Goal: Task Accomplishment & Management: Manage account settings

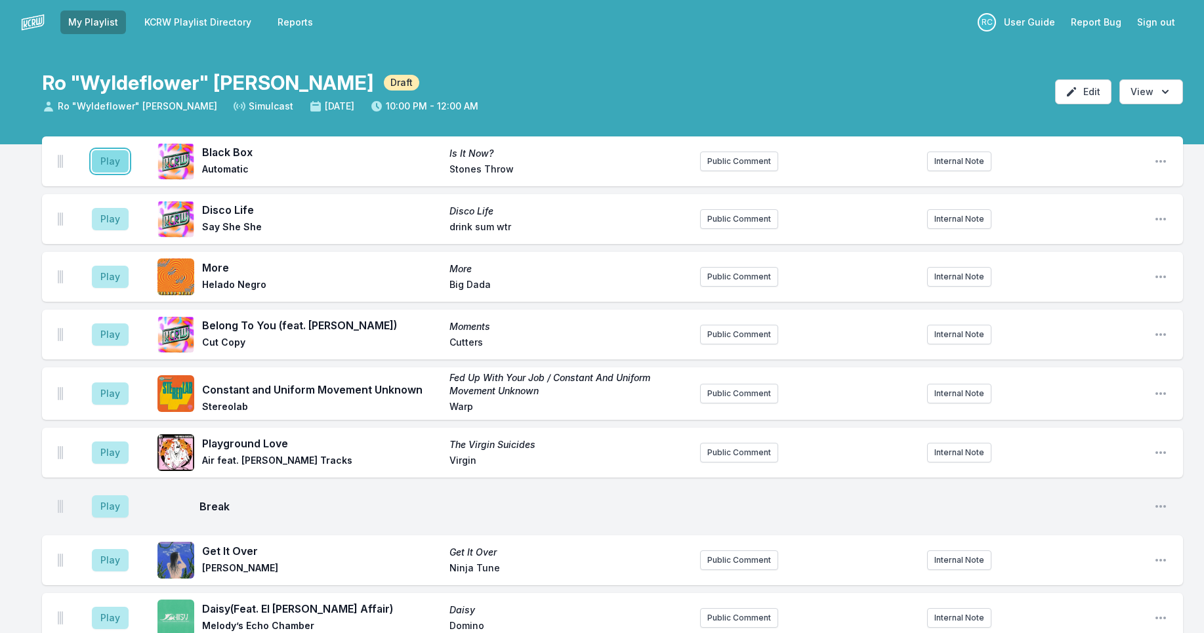
click at [111, 162] on button "Play" at bounding box center [110, 161] width 37 height 22
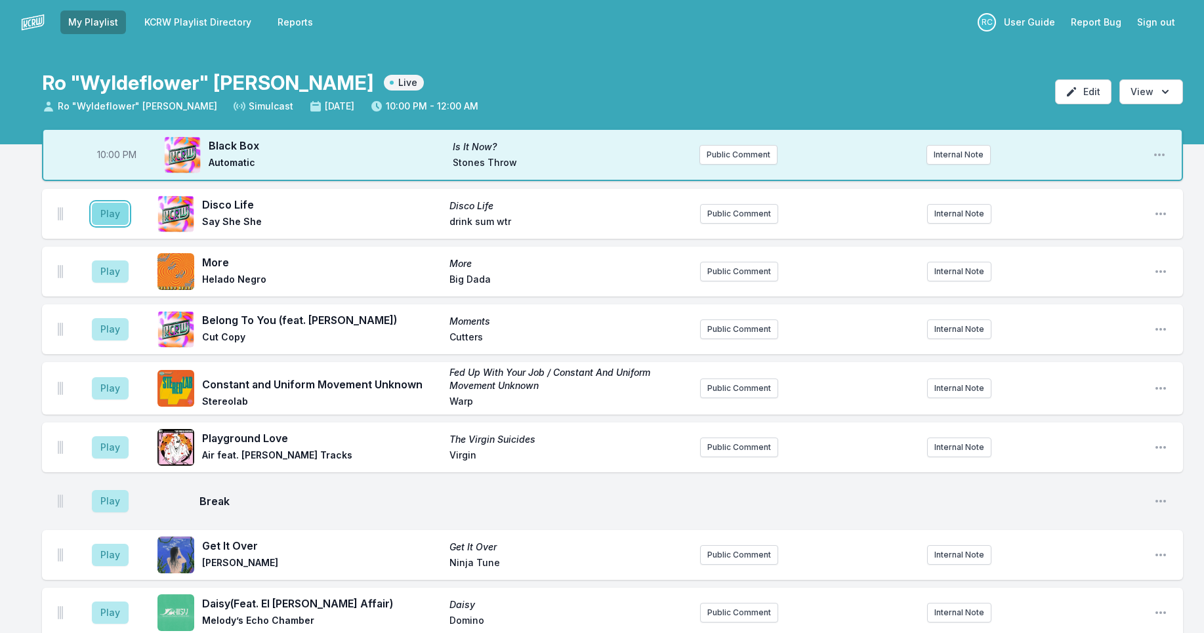
click at [110, 215] on button "Play" at bounding box center [110, 214] width 37 height 22
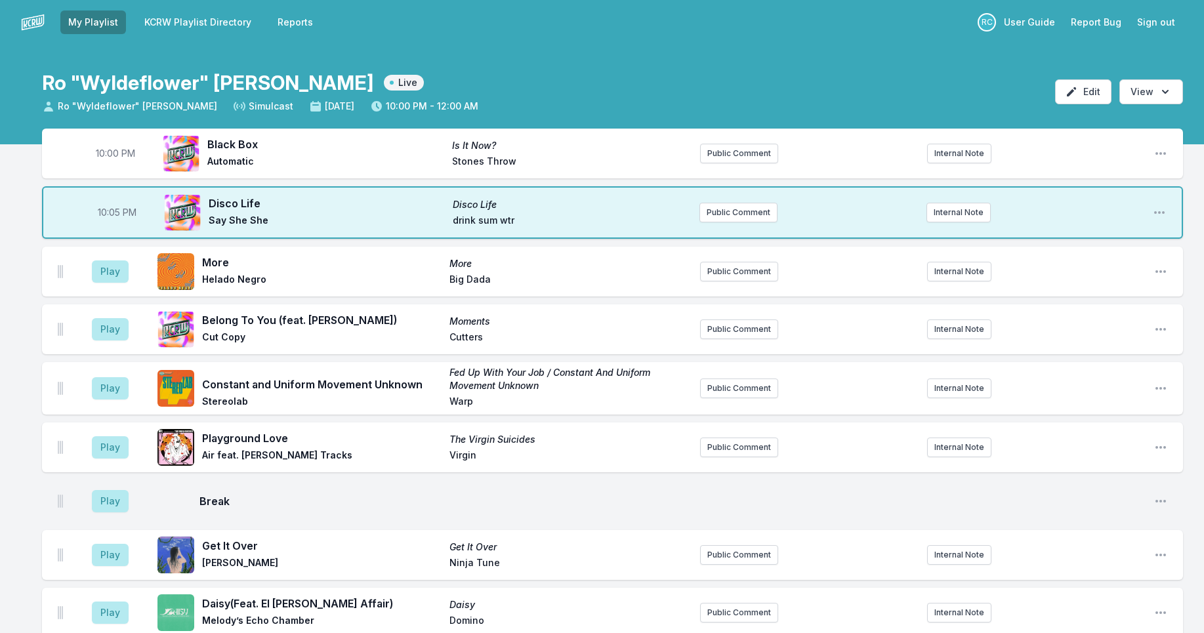
click at [115, 213] on span "10:05 PM" at bounding box center [117, 212] width 39 height 13
click at [110, 210] on input "22:05" at bounding box center [116, 212] width 73 height 25
type input "22:04"
click at [110, 276] on button "Play" at bounding box center [110, 271] width 37 height 22
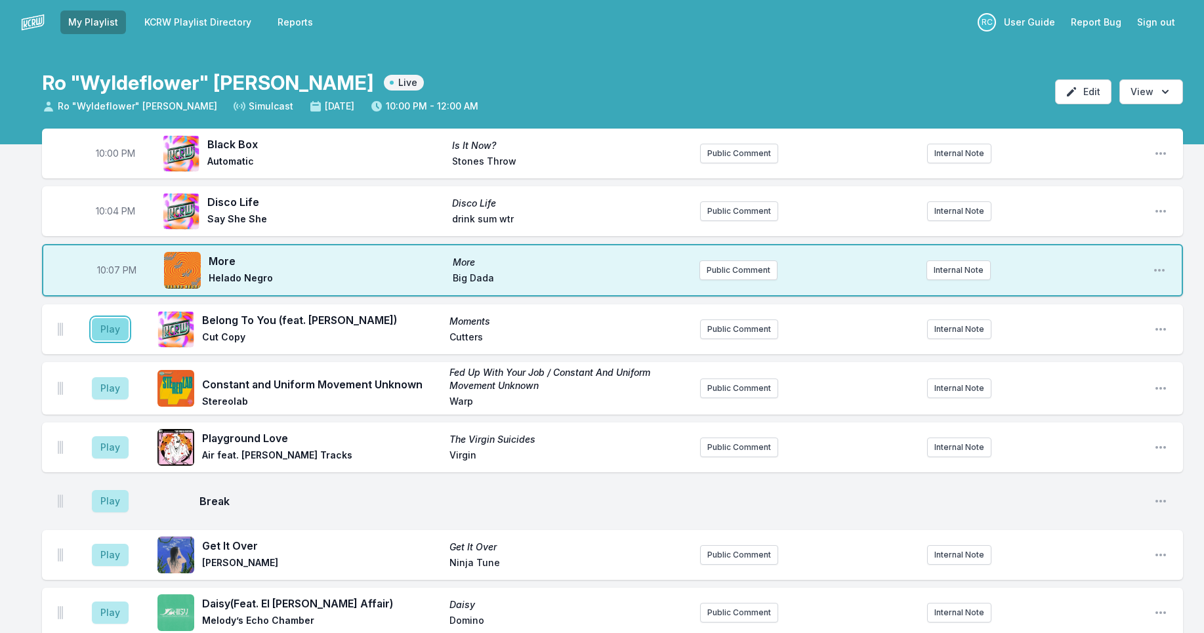
click at [106, 328] on button "Play" at bounding box center [110, 329] width 37 height 22
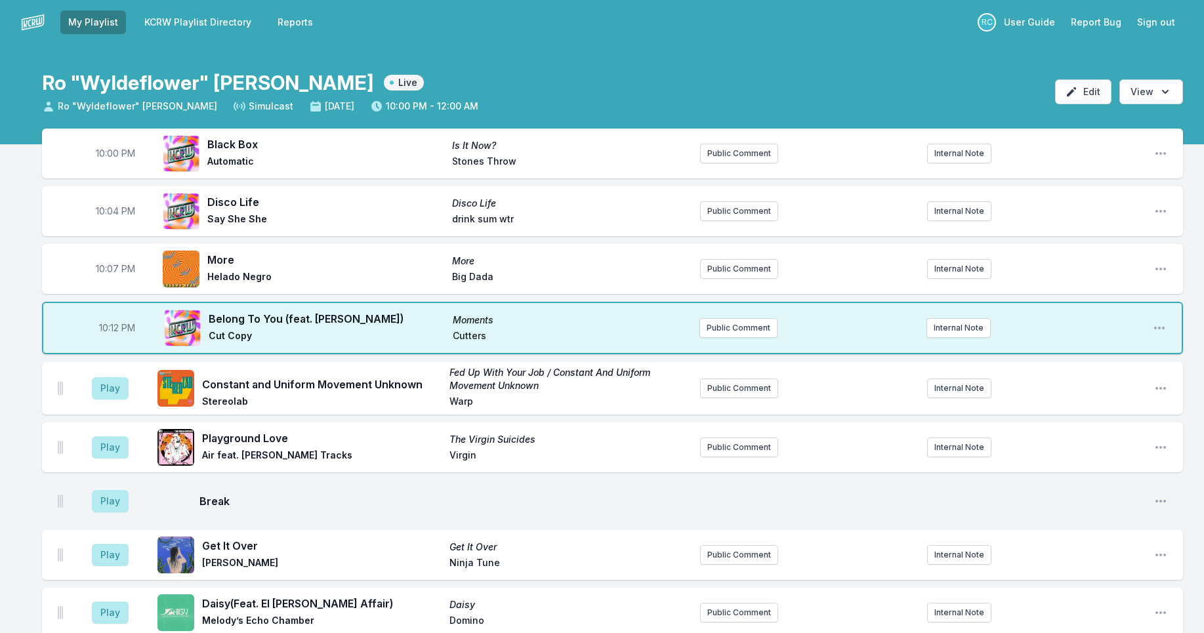
click at [115, 329] on span "10:12 PM" at bounding box center [117, 327] width 36 height 13
click at [106, 329] on input "22:12" at bounding box center [116, 328] width 73 height 25
type input "22:11"
click at [110, 393] on button "Play" at bounding box center [110, 388] width 37 height 22
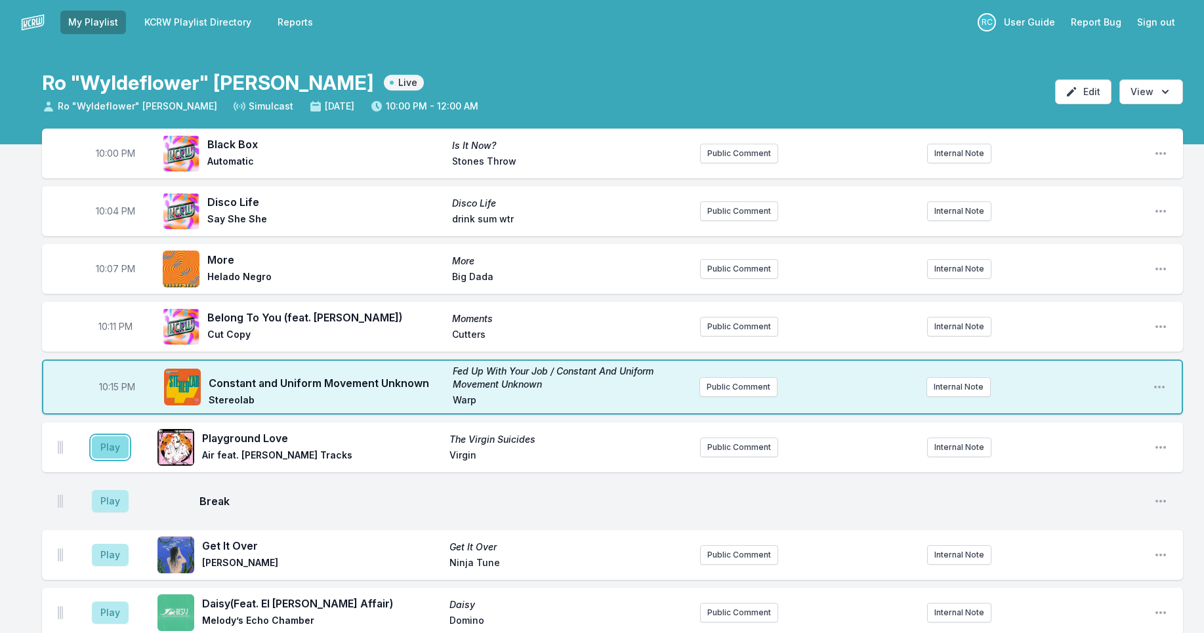
click at [114, 448] on button "Play" at bounding box center [110, 447] width 37 height 22
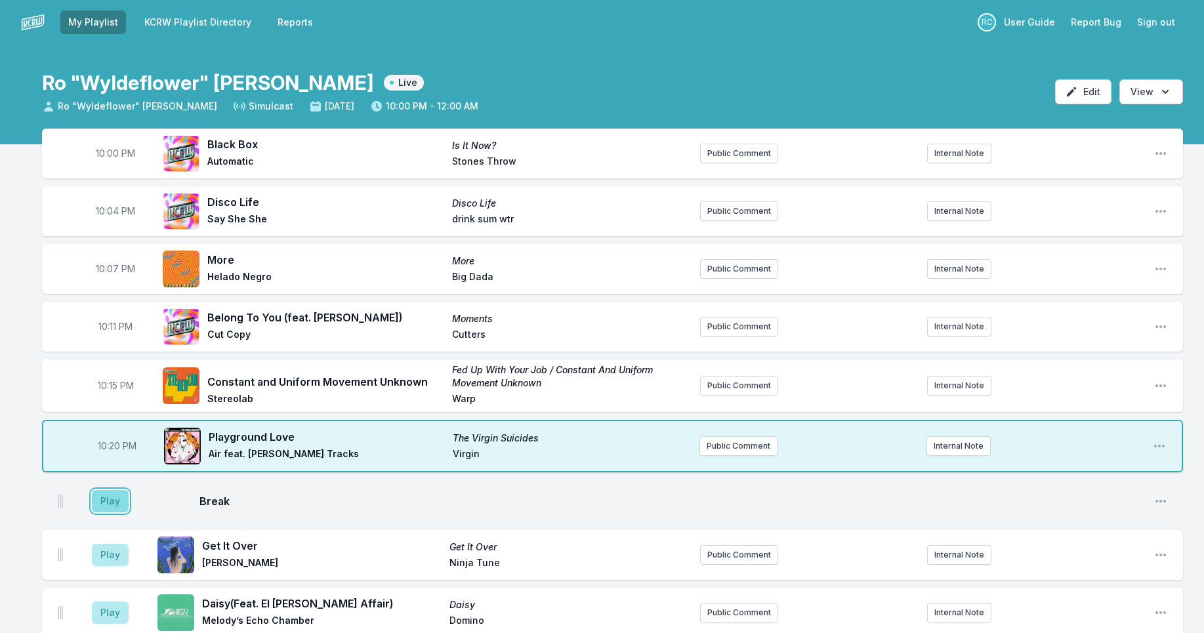
click at [109, 505] on button "Play" at bounding box center [110, 501] width 37 height 22
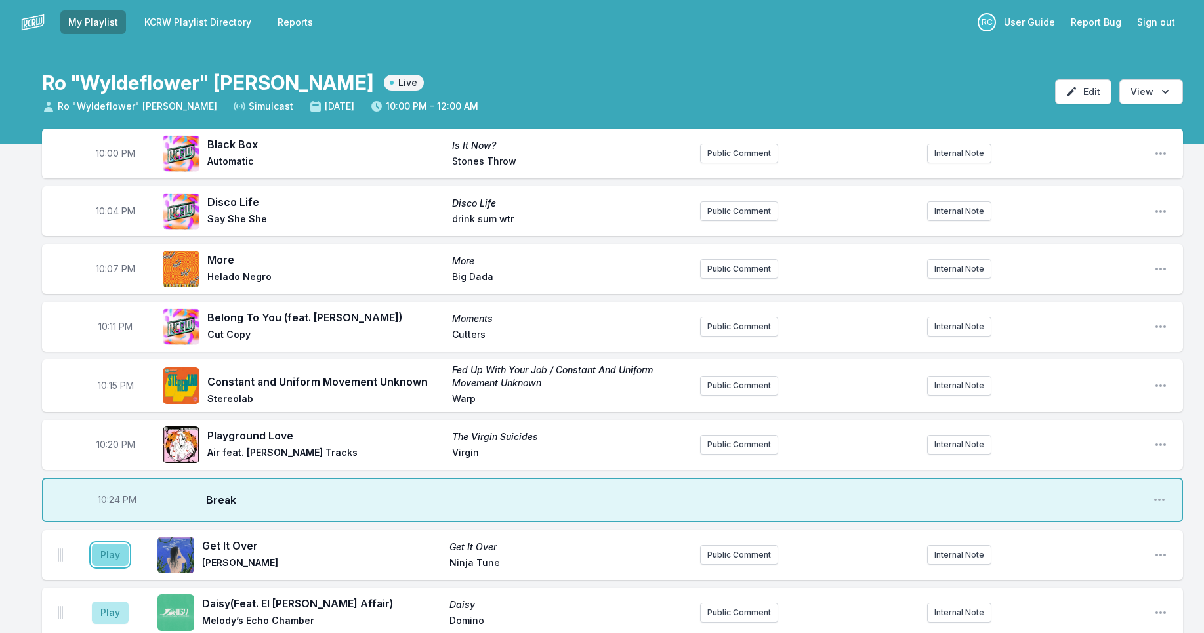
click at [114, 554] on button "Play" at bounding box center [110, 555] width 37 height 22
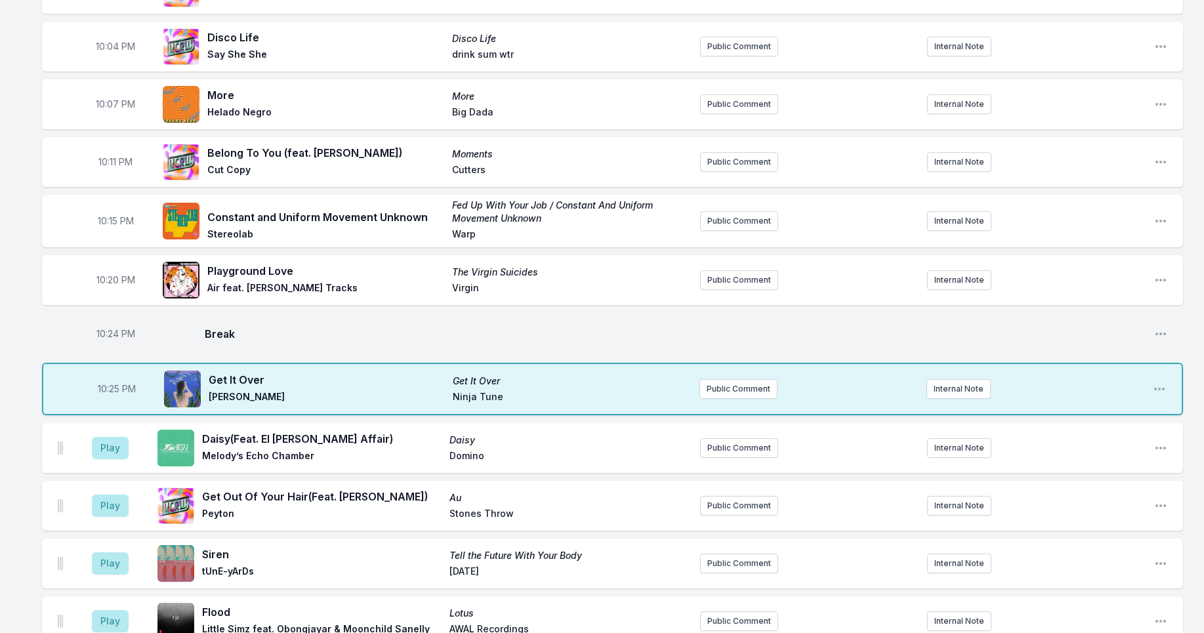
scroll to position [226, 0]
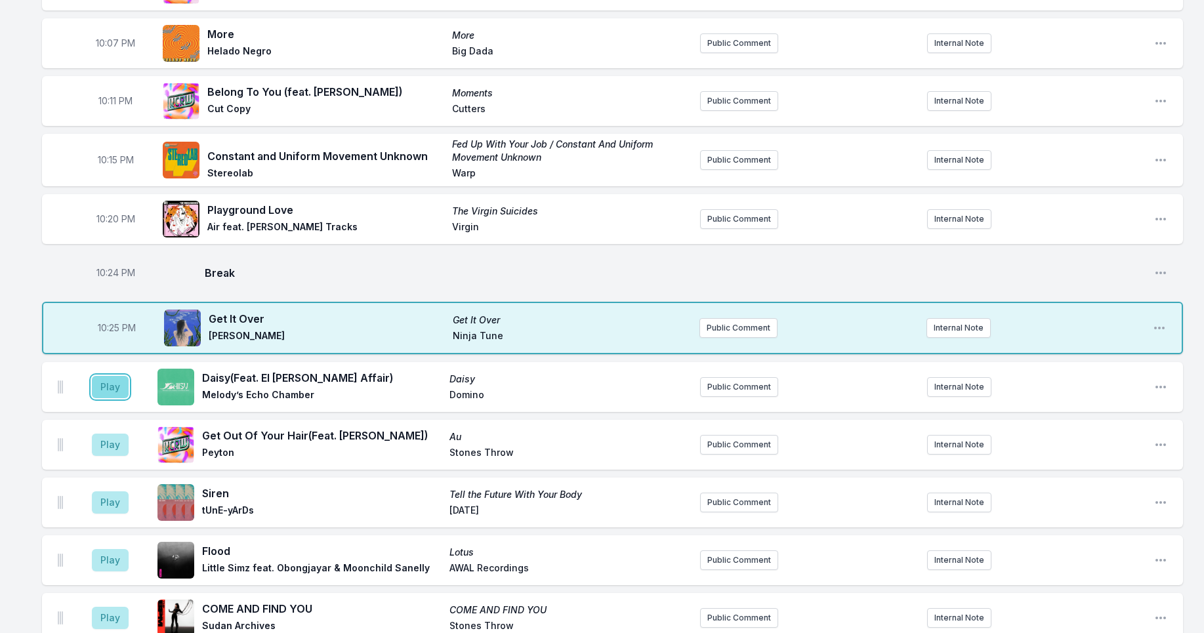
click at [107, 388] on button "Play" at bounding box center [110, 387] width 37 height 22
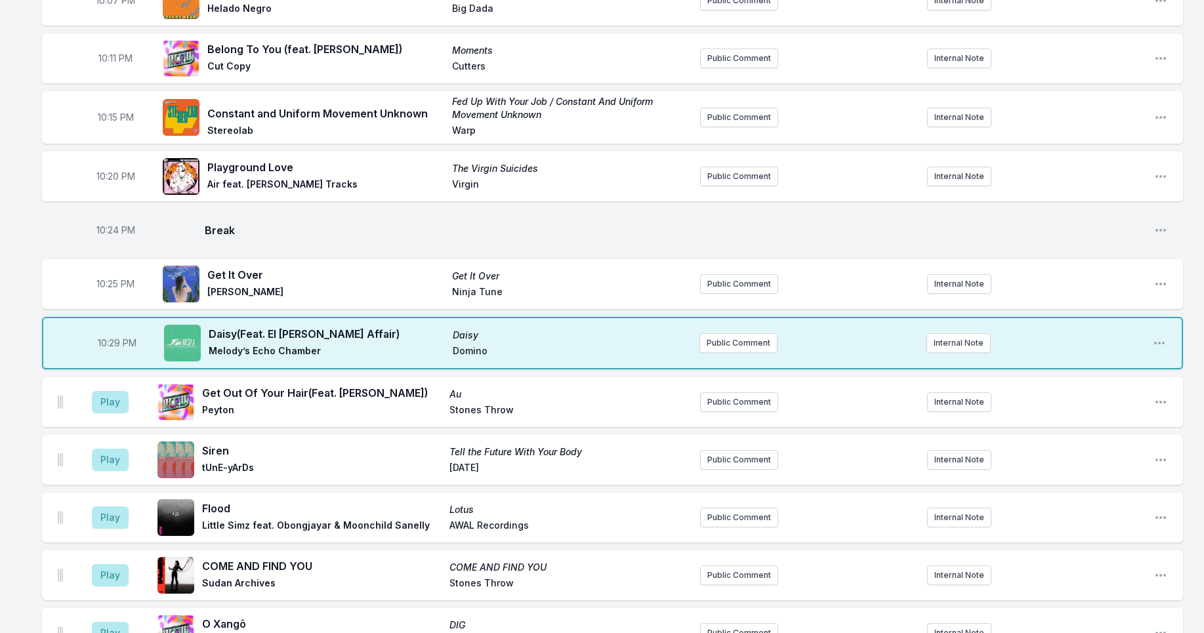
scroll to position [402, 0]
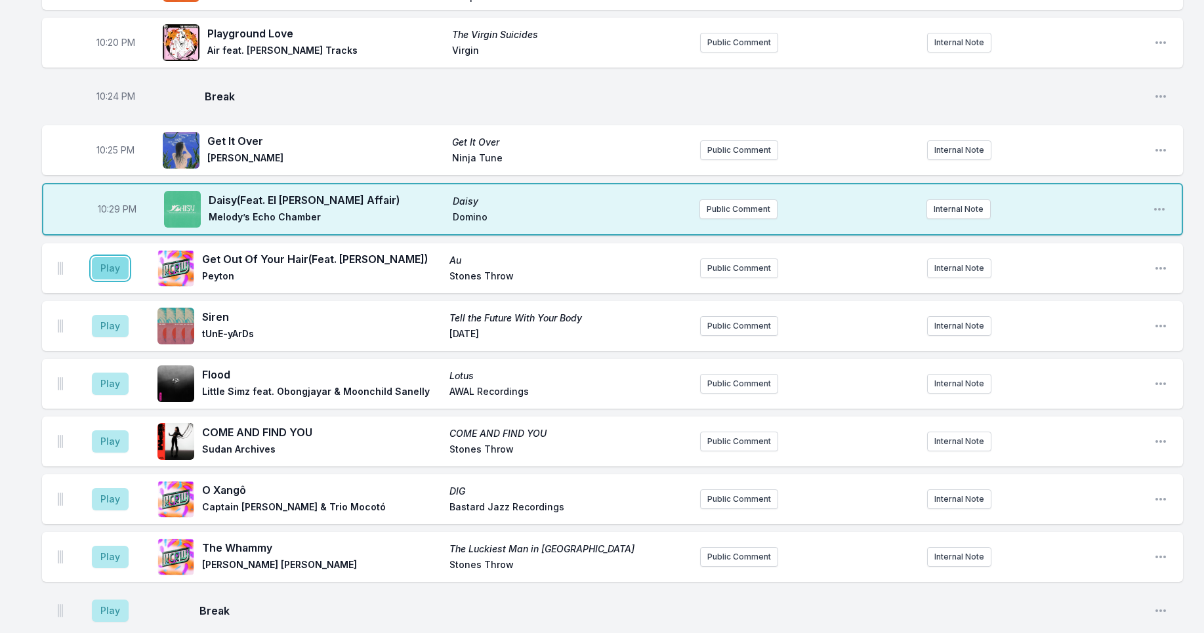
click at [114, 262] on button "Play" at bounding box center [110, 268] width 37 height 22
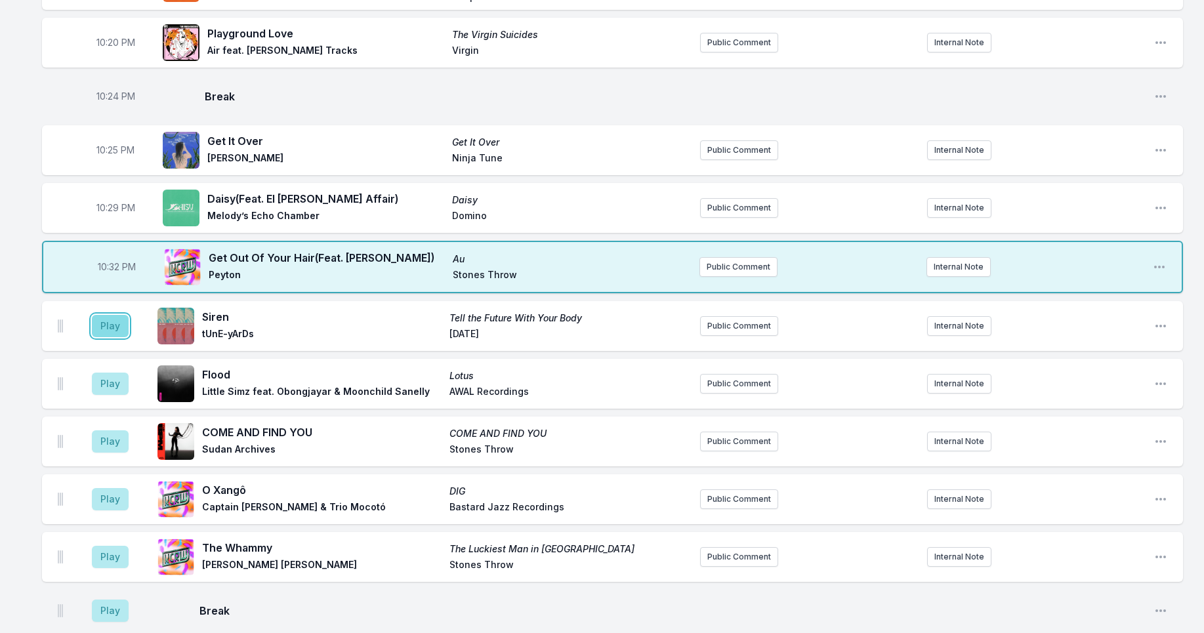
click at [117, 333] on button "Play" at bounding box center [110, 326] width 37 height 22
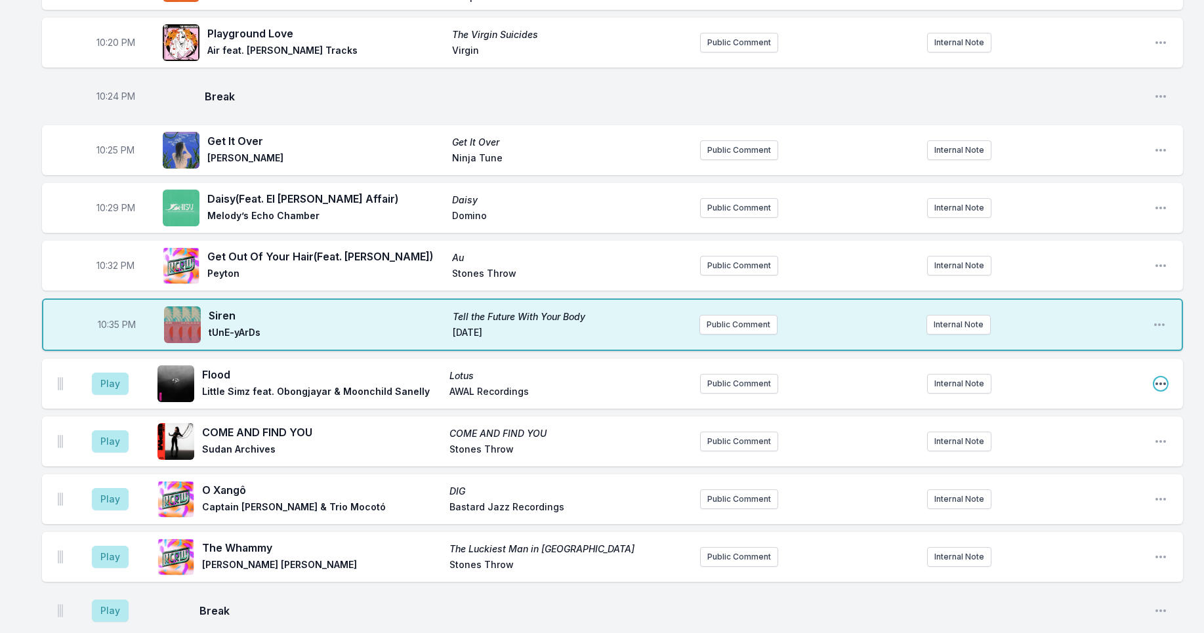
drag, startPoint x: 1158, startPoint y: 384, endPoint x: 1157, endPoint y: 391, distance: 7.2
click at [1158, 384] on icon "Open playlist item options" at bounding box center [1160, 383] width 13 height 13
click at [1098, 462] on button "Delete Entry" at bounding box center [1093, 457] width 147 height 24
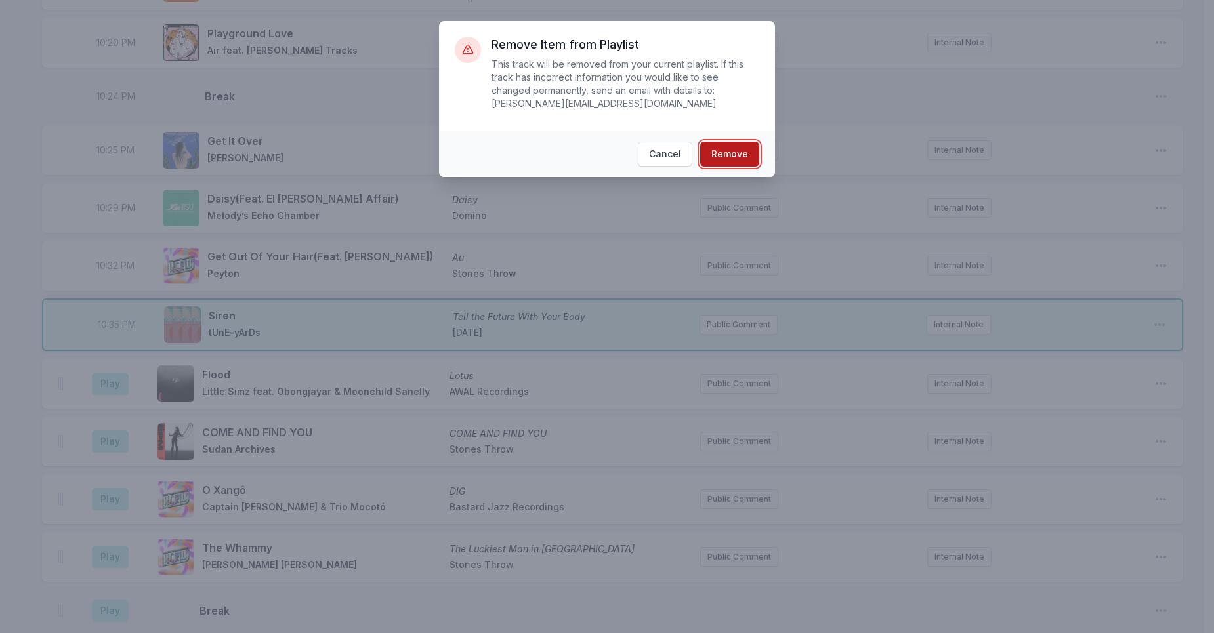
drag, startPoint x: 734, startPoint y: 158, endPoint x: 743, endPoint y: 165, distance: 11.3
click at [734, 157] on button "Remove" at bounding box center [729, 154] width 59 height 25
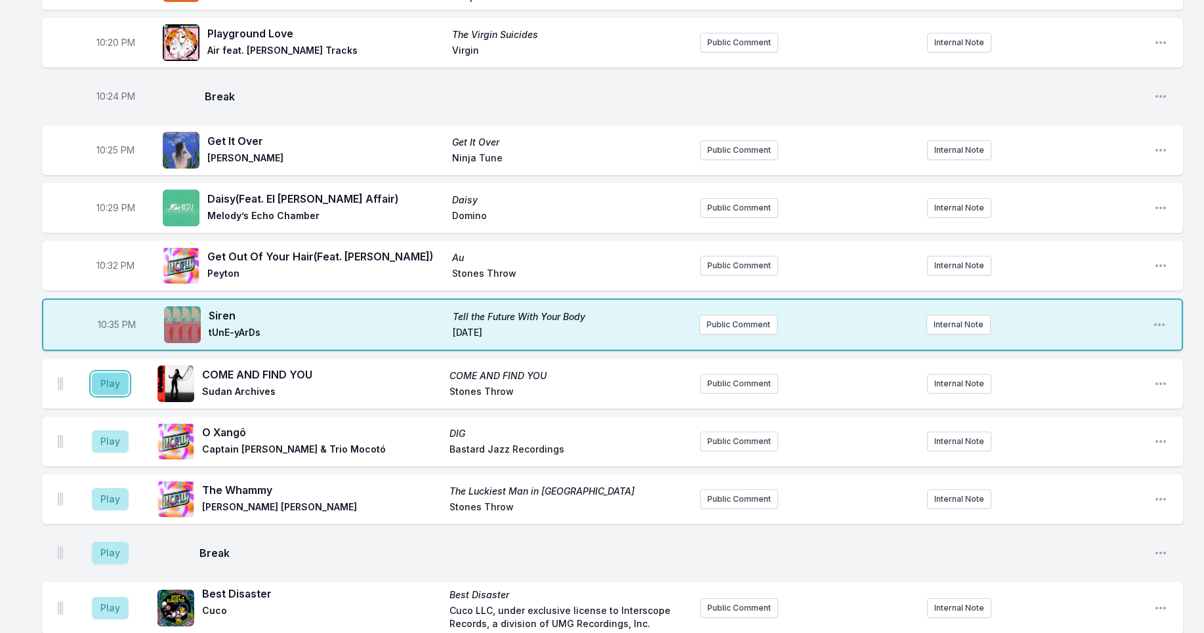
click at [110, 388] on button "Play" at bounding box center [110, 384] width 37 height 22
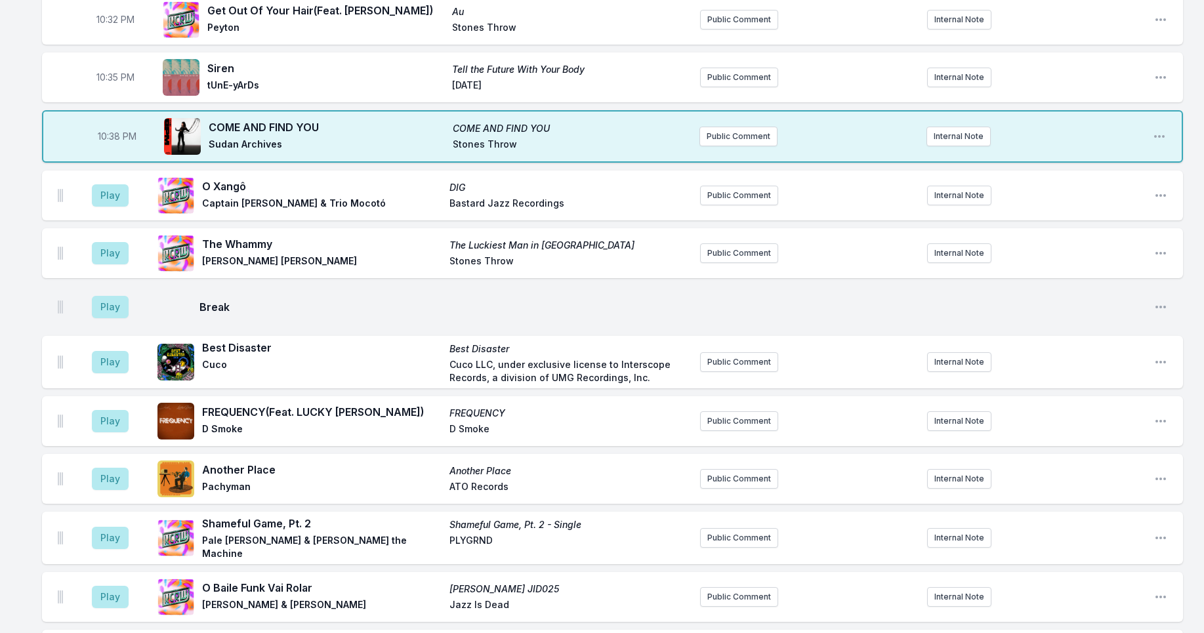
scroll to position [770, 0]
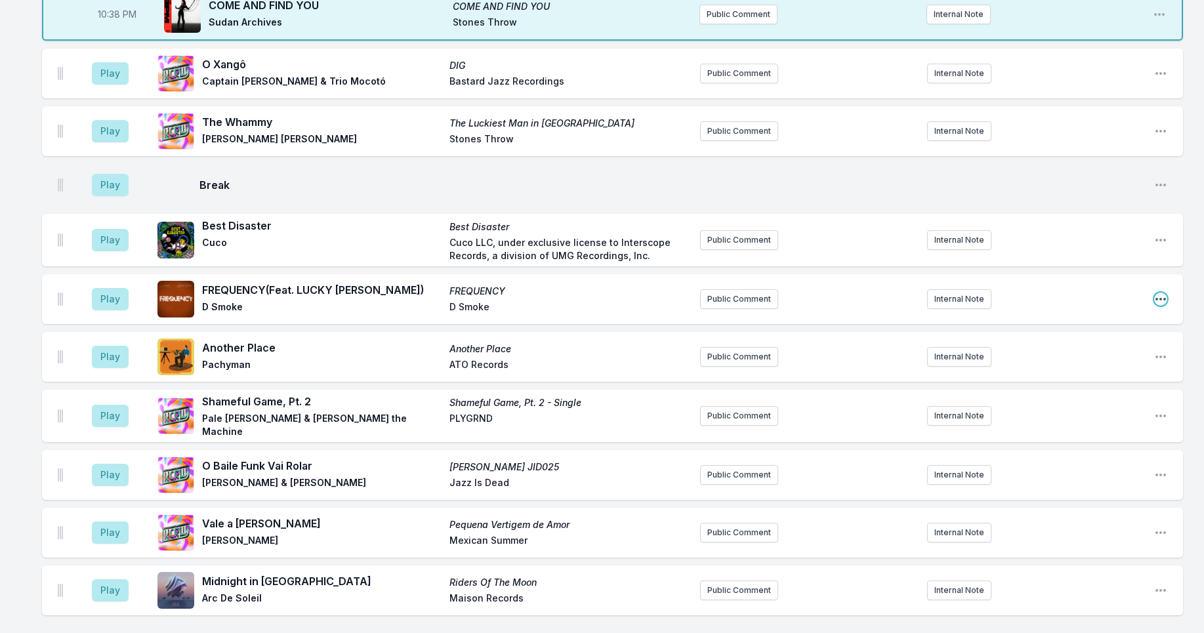
click at [1163, 295] on icon "Open playlist item options" at bounding box center [1160, 299] width 13 height 13
click at [1083, 372] on button "Delete Entry" at bounding box center [1093, 373] width 147 height 24
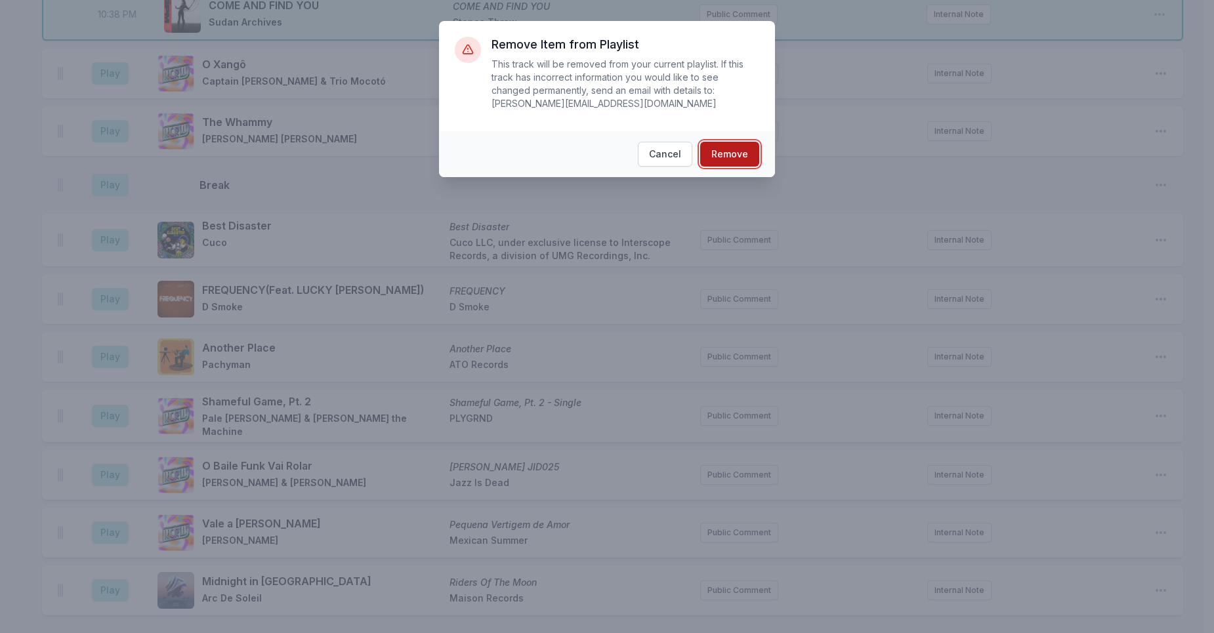
click at [744, 159] on button "Remove" at bounding box center [729, 154] width 59 height 25
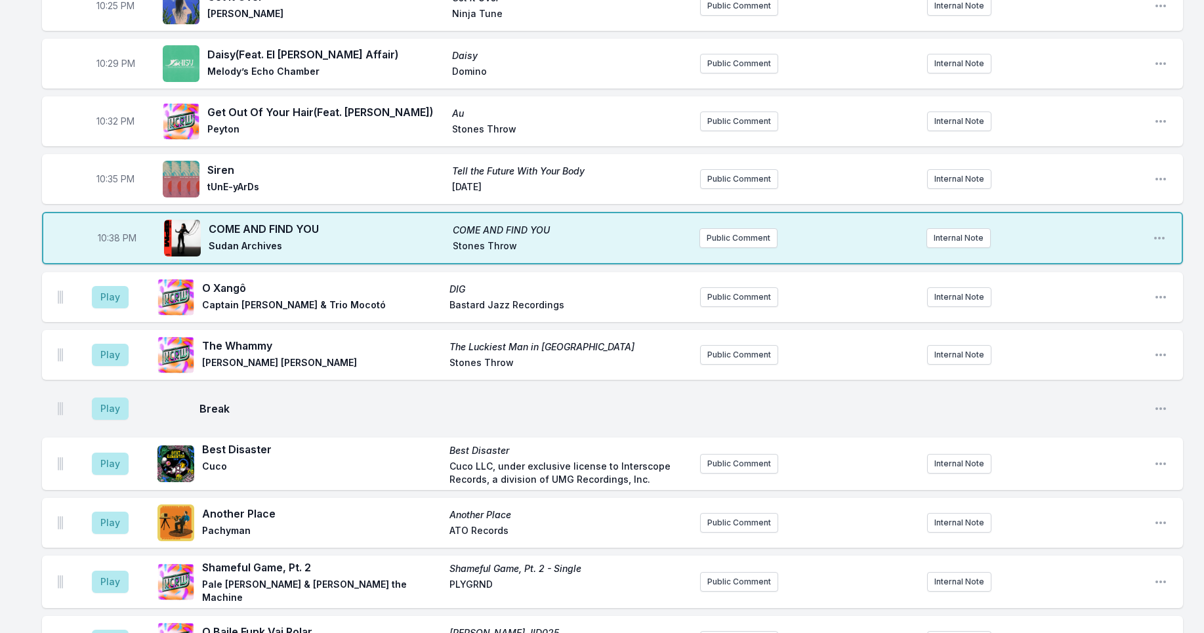
scroll to position [539, 0]
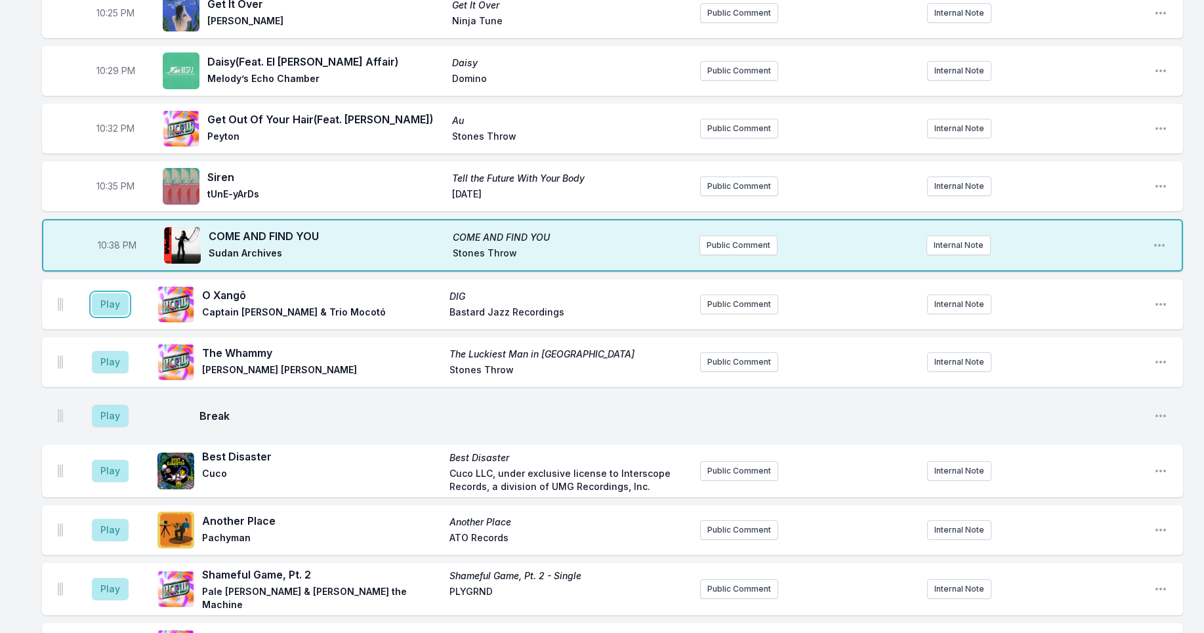
drag, startPoint x: 115, startPoint y: 309, endPoint x: 158, endPoint y: 326, distance: 45.9
click at [115, 308] on button "Play" at bounding box center [110, 304] width 37 height 22
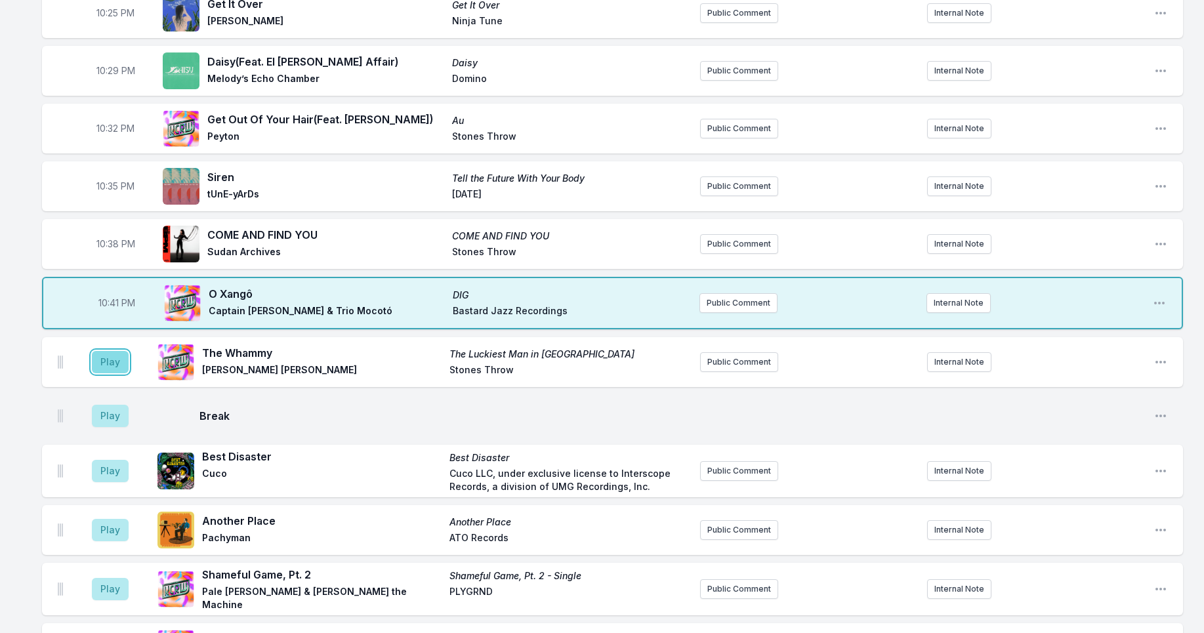
click at [111, 361] on button "Play" at bounding box center [110, 362] width 37 height 22
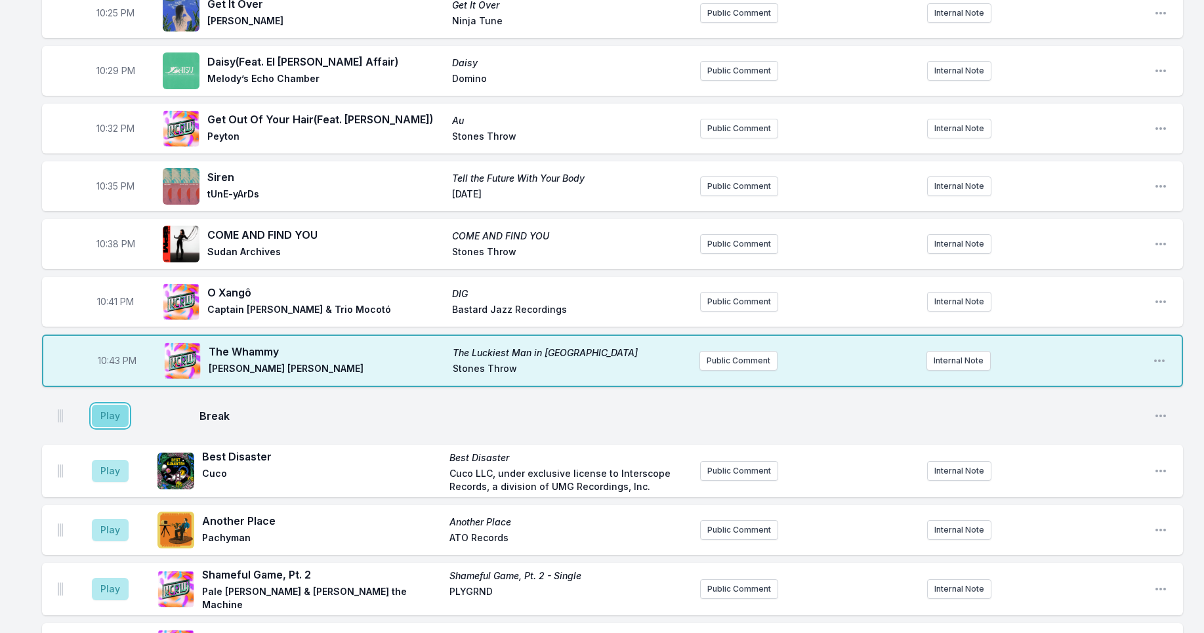
click at [114, 411] on button "Play" at bounding box center [110, 416] width 37 height 22
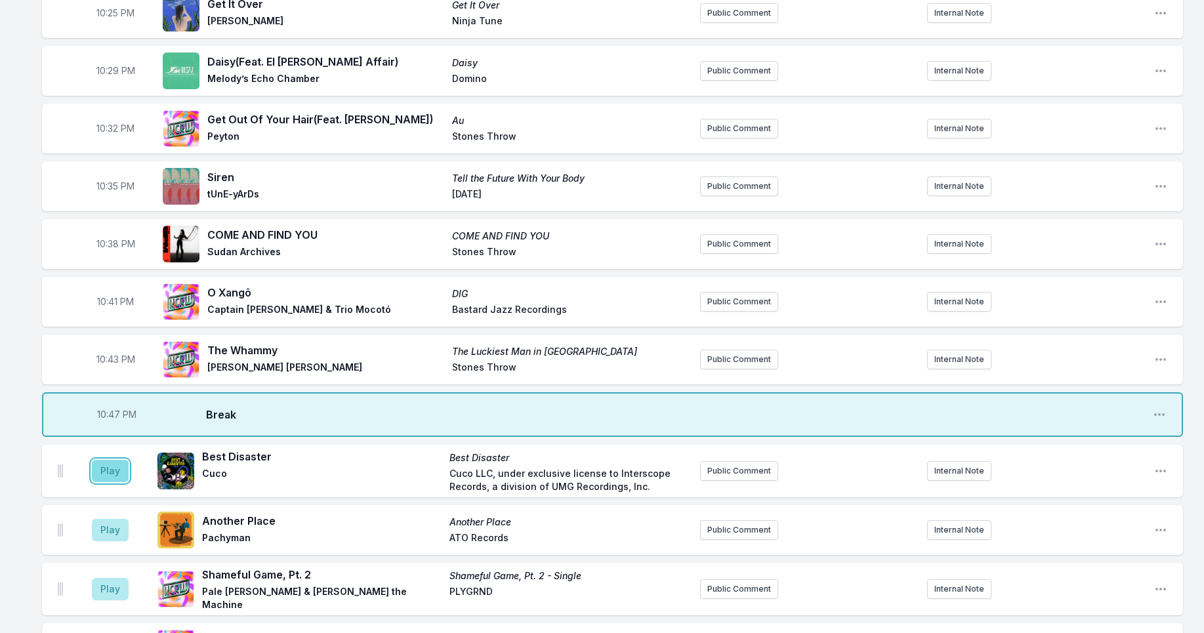
click at [104, 480] on button "Play" at bounding box center [110, 471] width 37 height 22
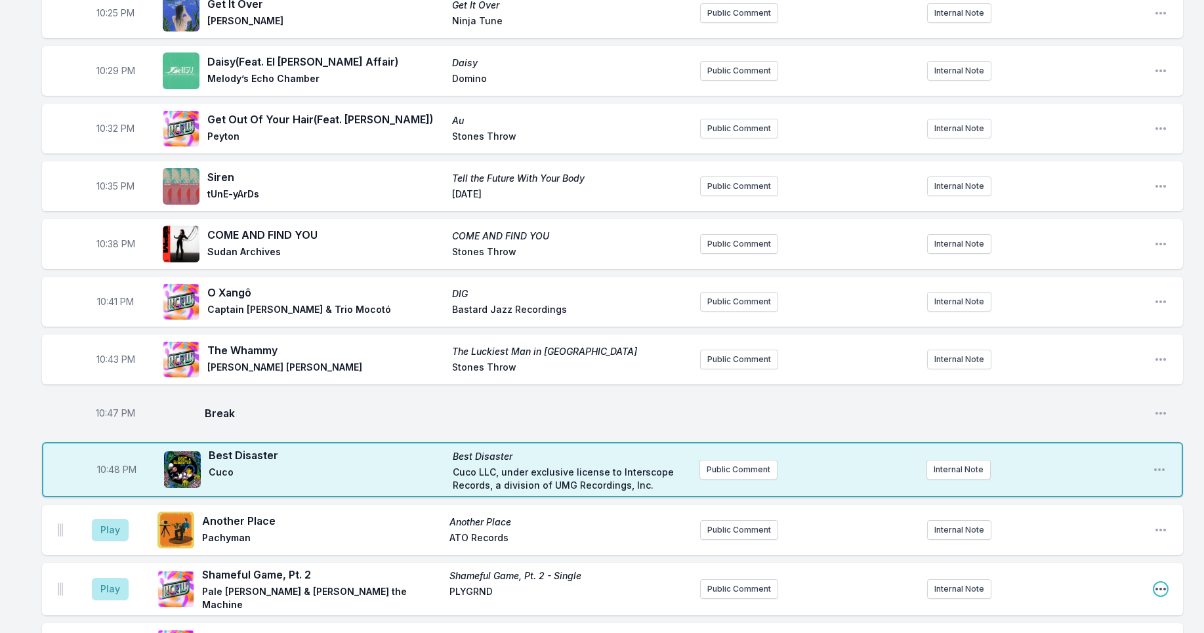
click at [1161, 588] on icon "Open playlist item options" at bounding box center [1160, 589] width 10 height 3
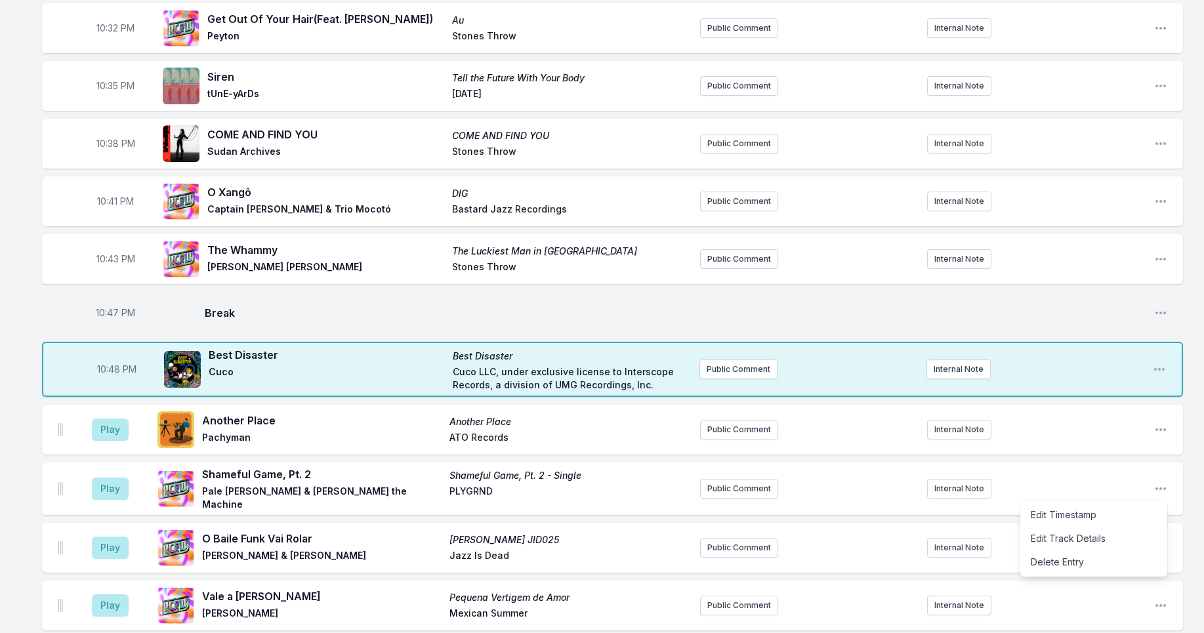
scroll to position [643, 0]
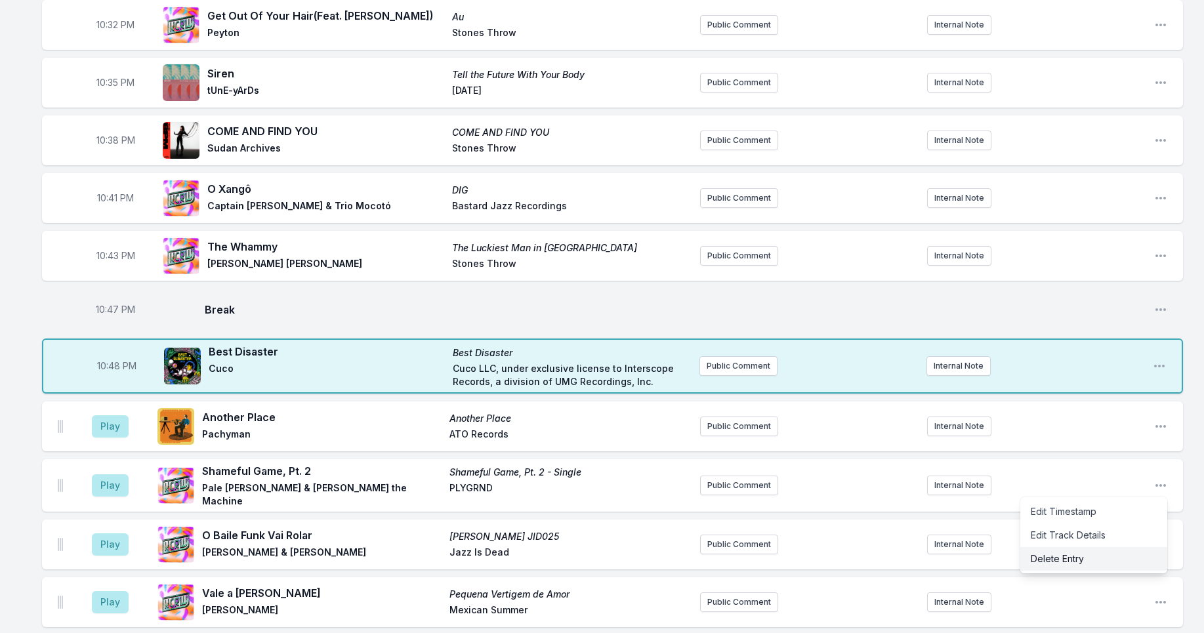
click at [1090, 554] on button "Delete Entry" at bounding box center [1093, 559] width 147 height 24
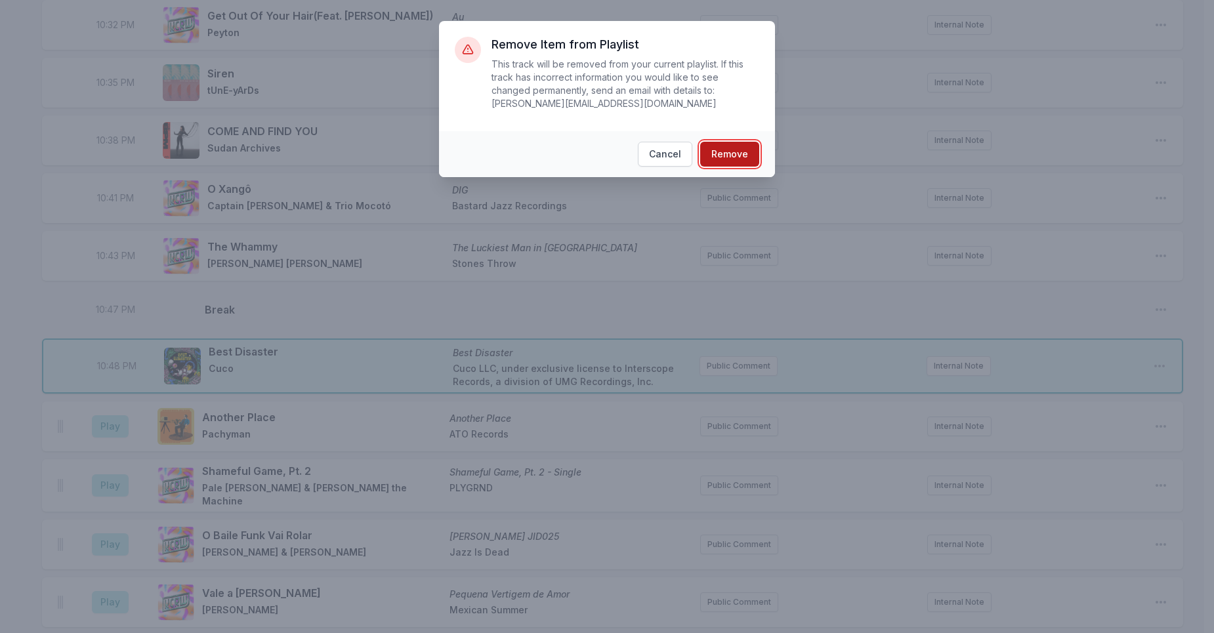
click at [737, 156] on button "Remove" at bounding box center [729, 154] width 59 height 25
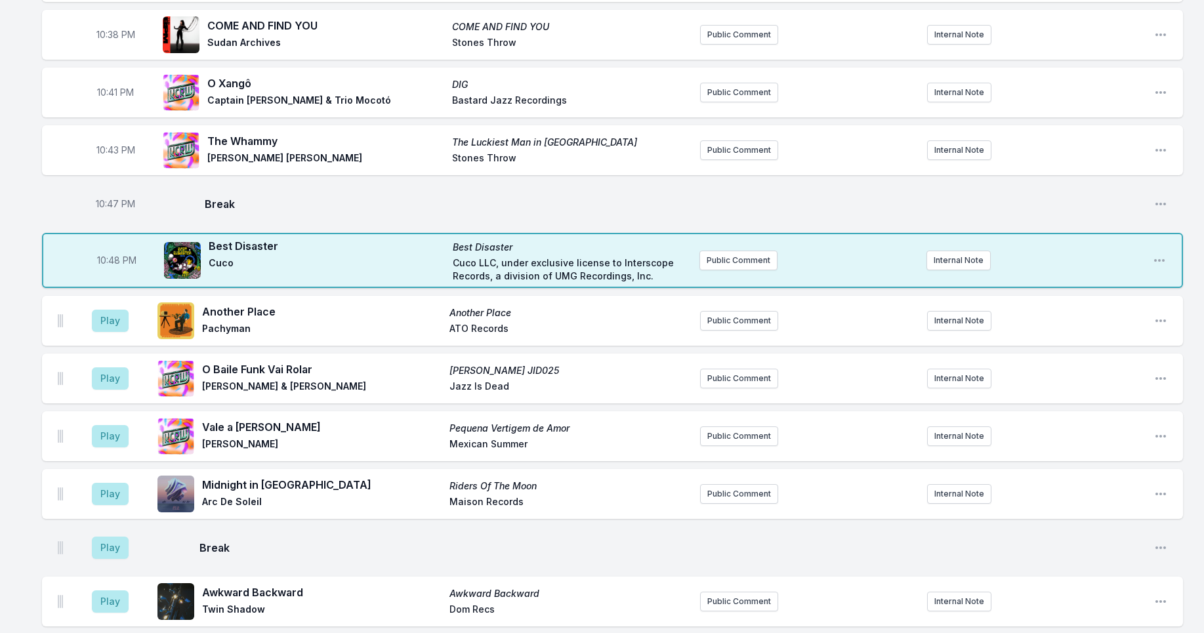
scroll to position [753, 0]
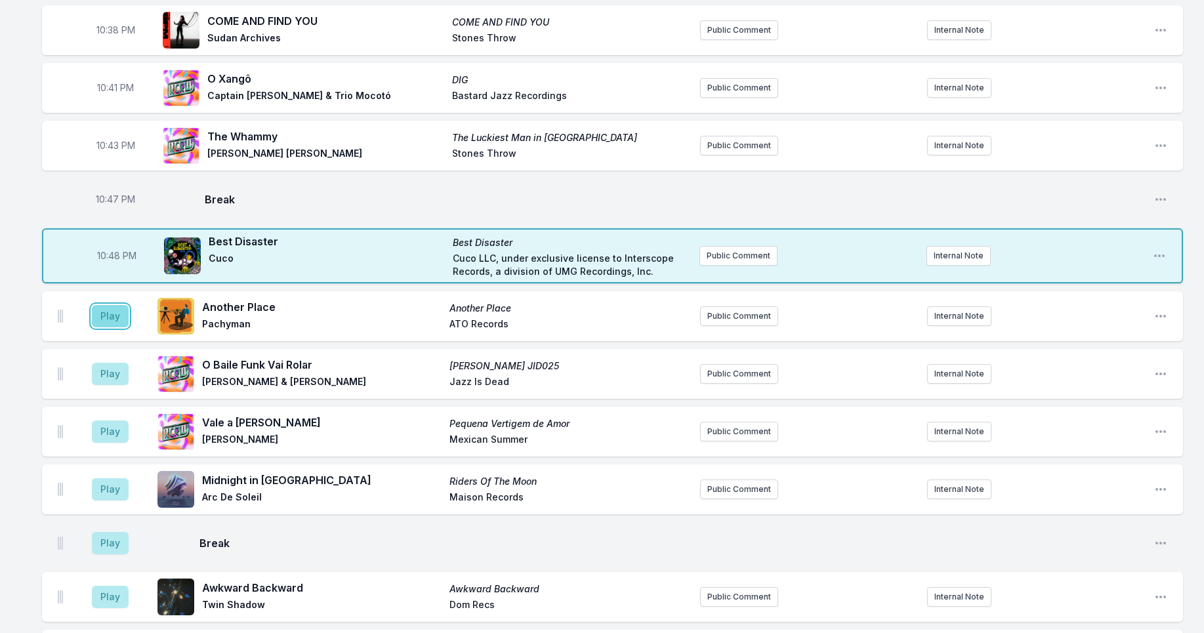
click at [113, 312] on button "Play" at bounding box center [110, 316] width 37 height 22
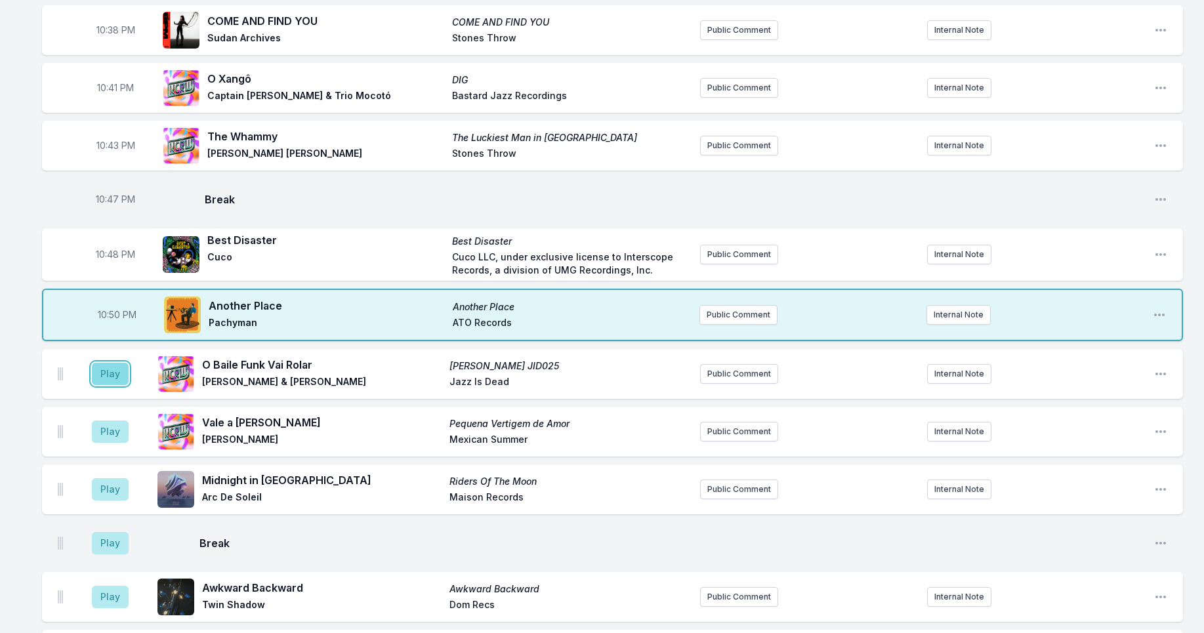
click at [102, 375] on button "Play" at bounding box center [110, 374] width 37 height 22
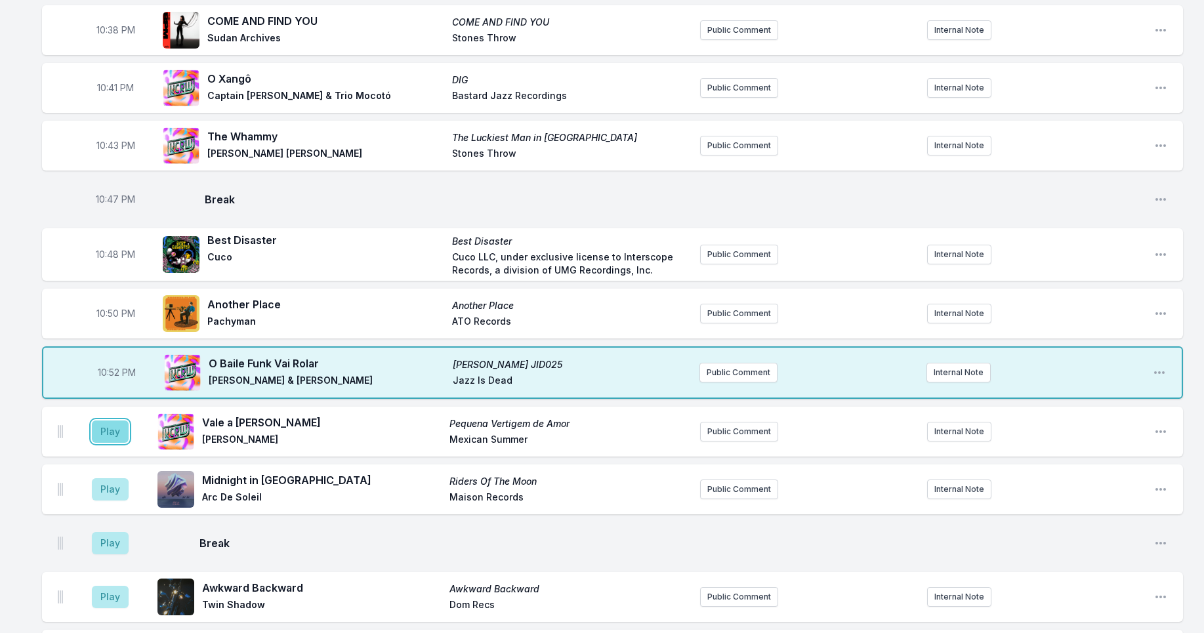
click at [104, 425] on button "Play" at bounding box center [110, 432] width 37 height 22
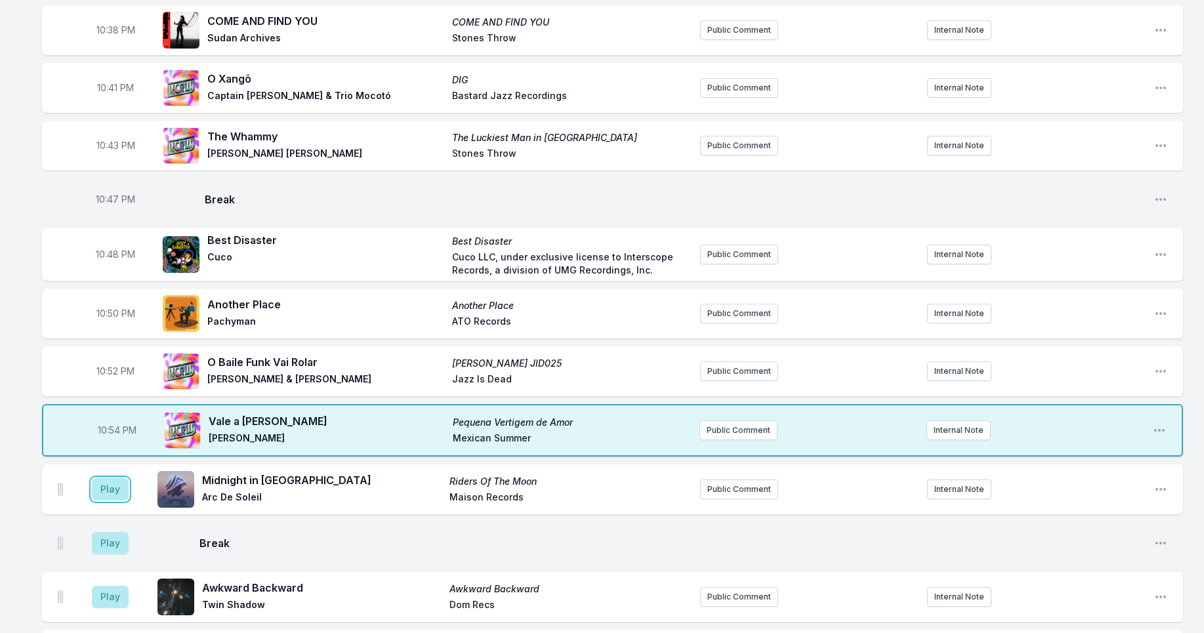
click at [116, 495] on button "Play" at bounding box center [110, 489] width 37 height 22
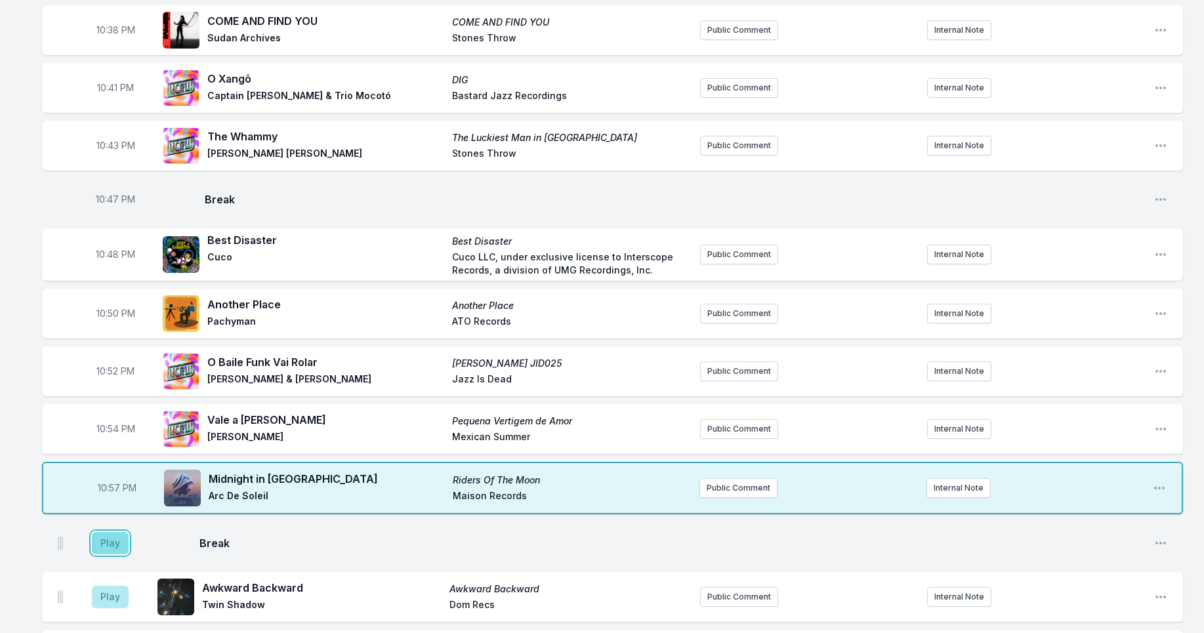
click at [108, 539] on button "Play" at bounding box center [110, 543] width 37 height 22
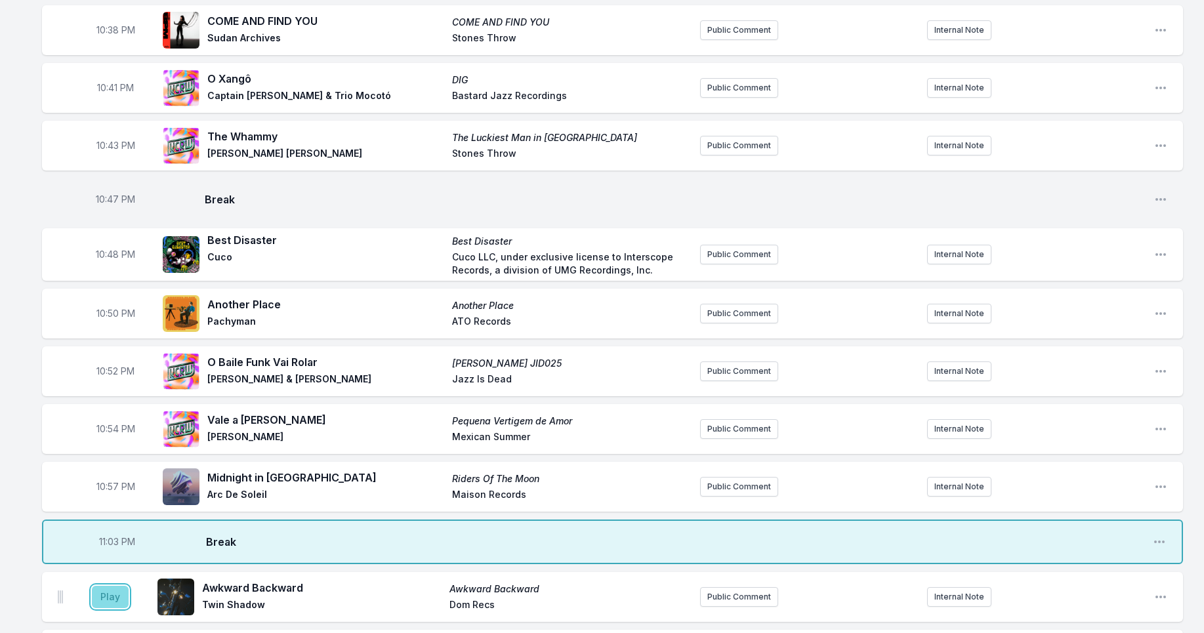
click at [117, 599] on button "Play" at bounding box center [110, 597] width 37 height 22
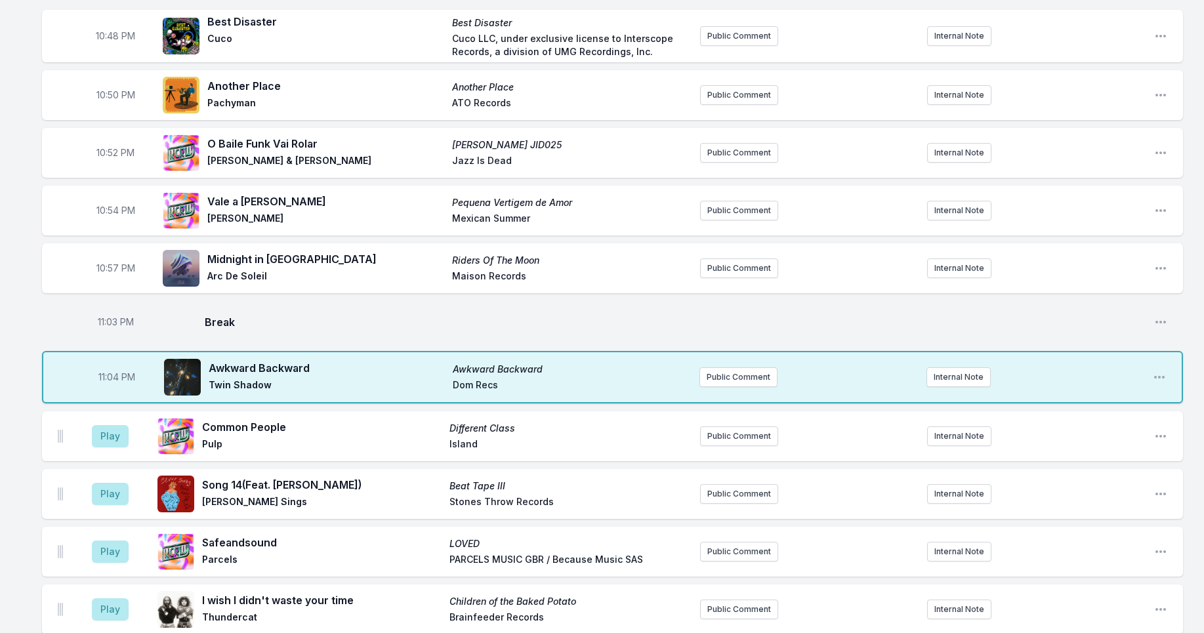
scroll to position [1098, 0]
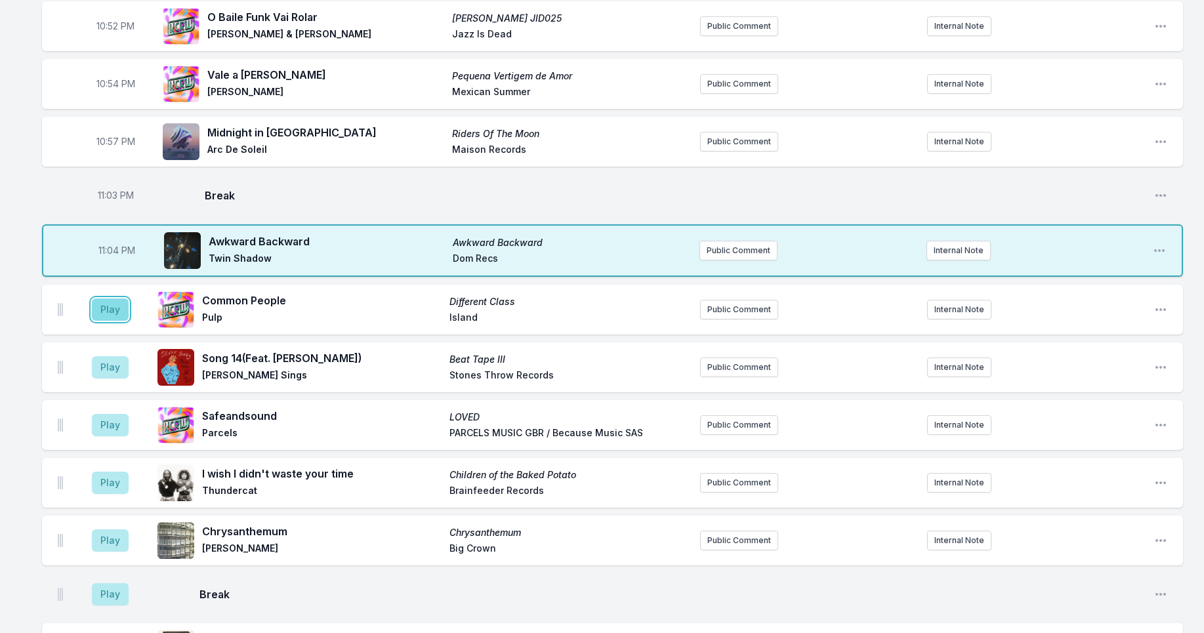
click at [114, 316] on button "Play" at bounding box center [110, 310] width 37 height 22
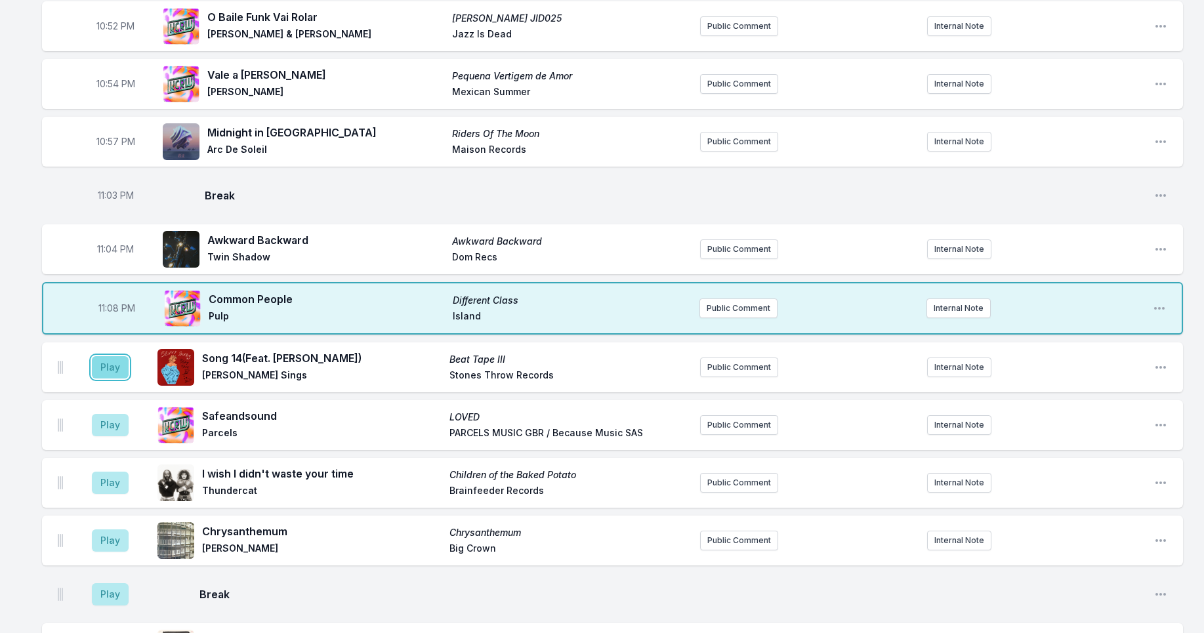
click at [112, 366] on button "Play" at bounding box center [110, 367] width 37 height 22
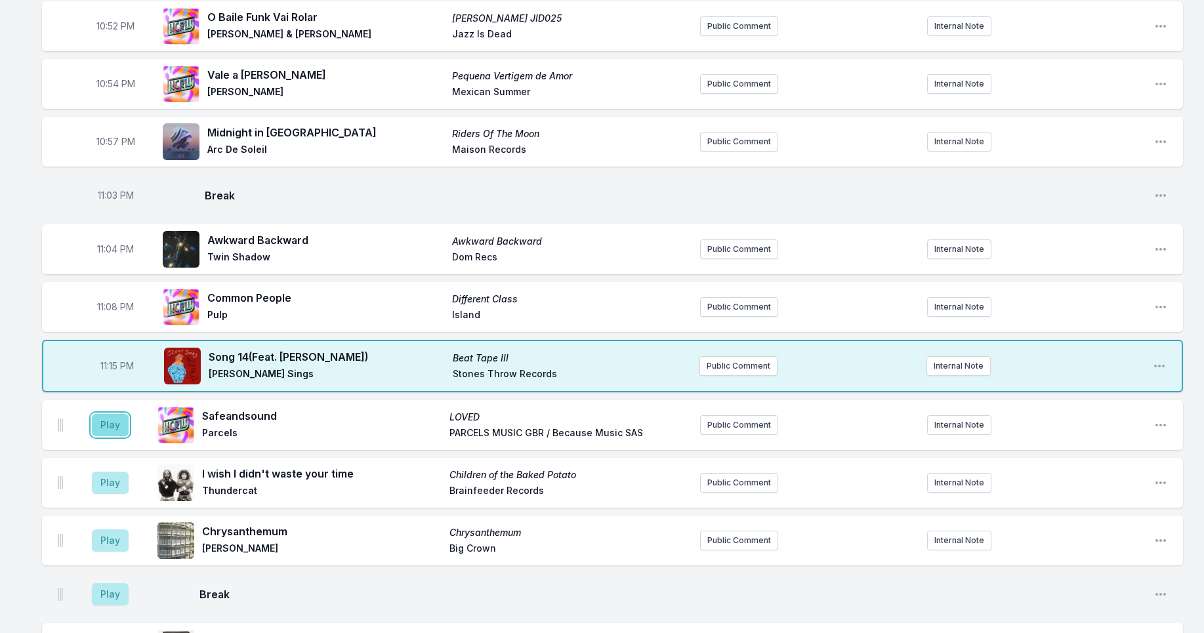
click at [112, 424] on button "Play" at bounding box center [110, 425] width 37 height 22
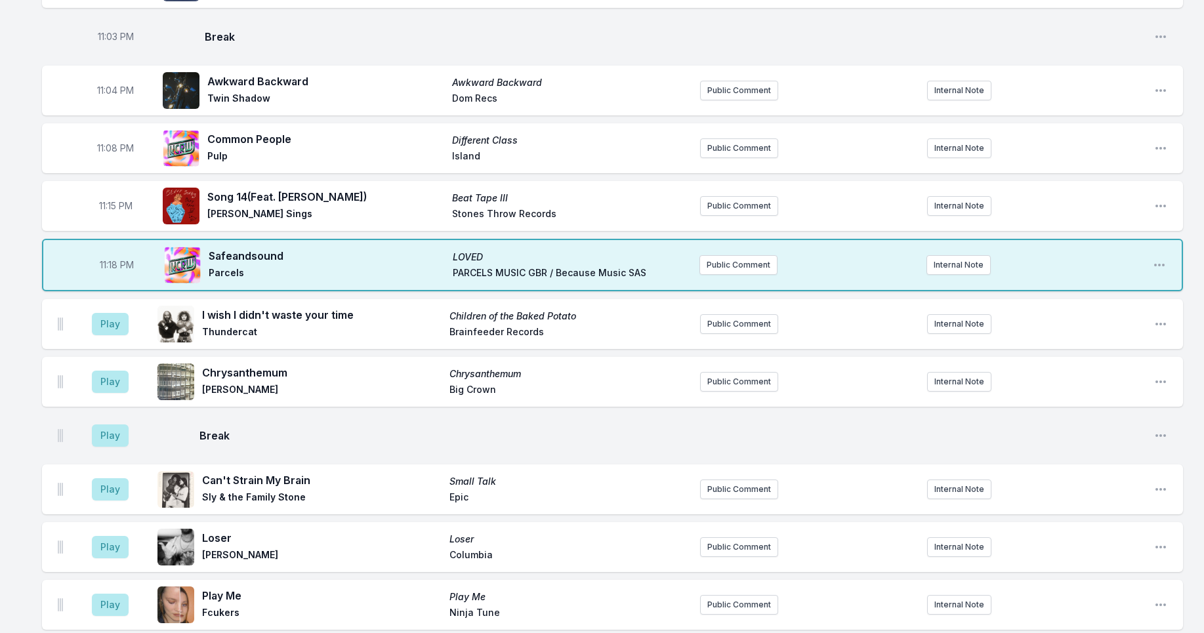
scroll to position [1362, 0]
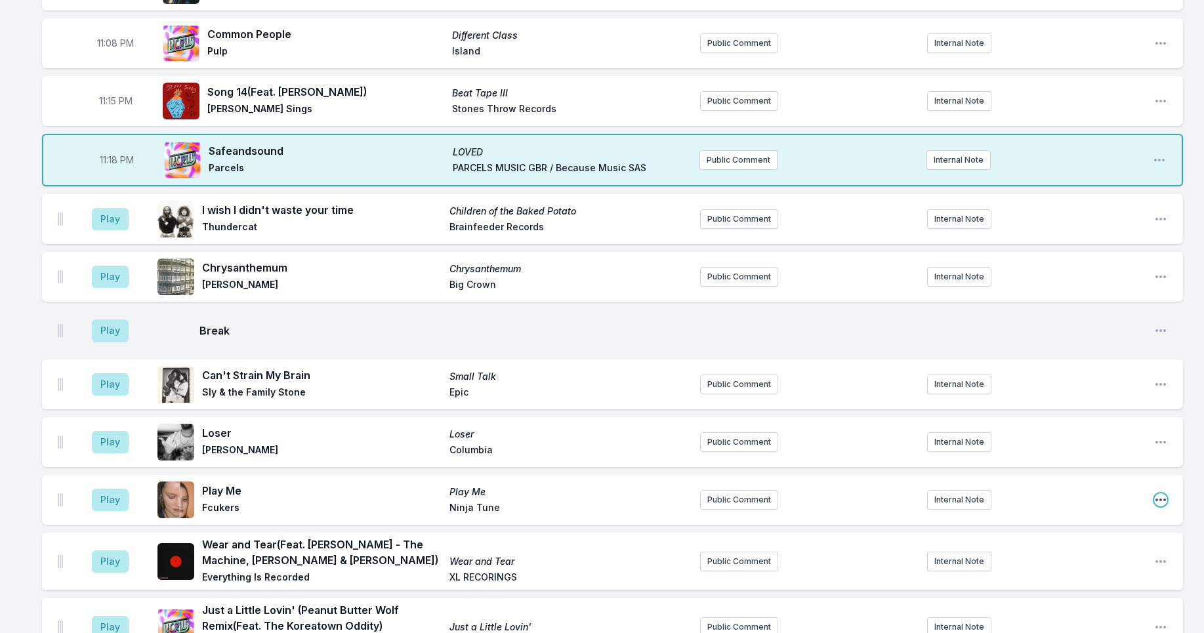
click at [1157, 499] on icon "Open playlist item options" at bounding box center [1160, 499] width 13 height 13
click at [1081, 567] on button "Delete Entry" at bounding box center [1093, 574] width 147 height 24
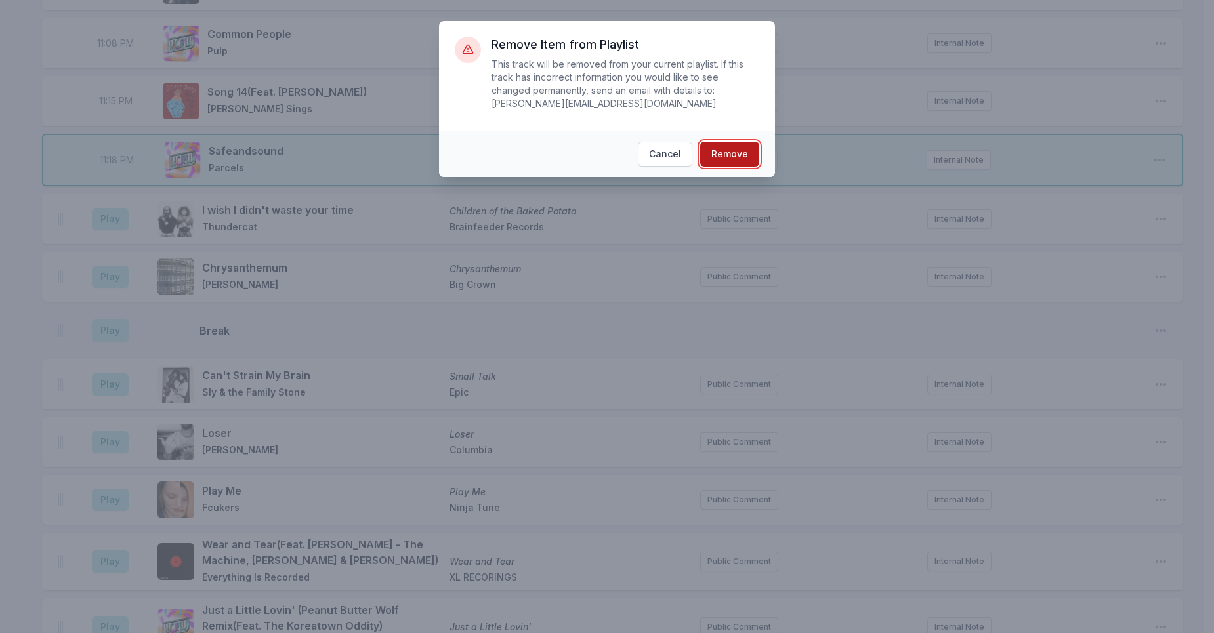
click at [735, 147] on button "Remove" at bounding box center [729, 154] width 59 height 25
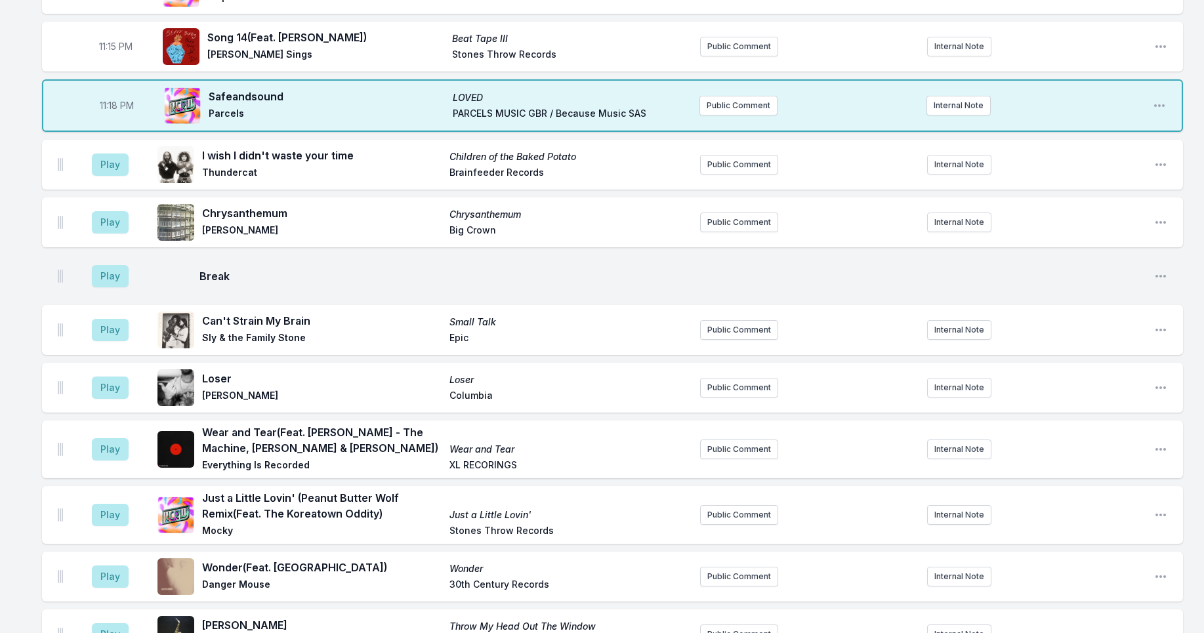
scroll to position [1430, 0]
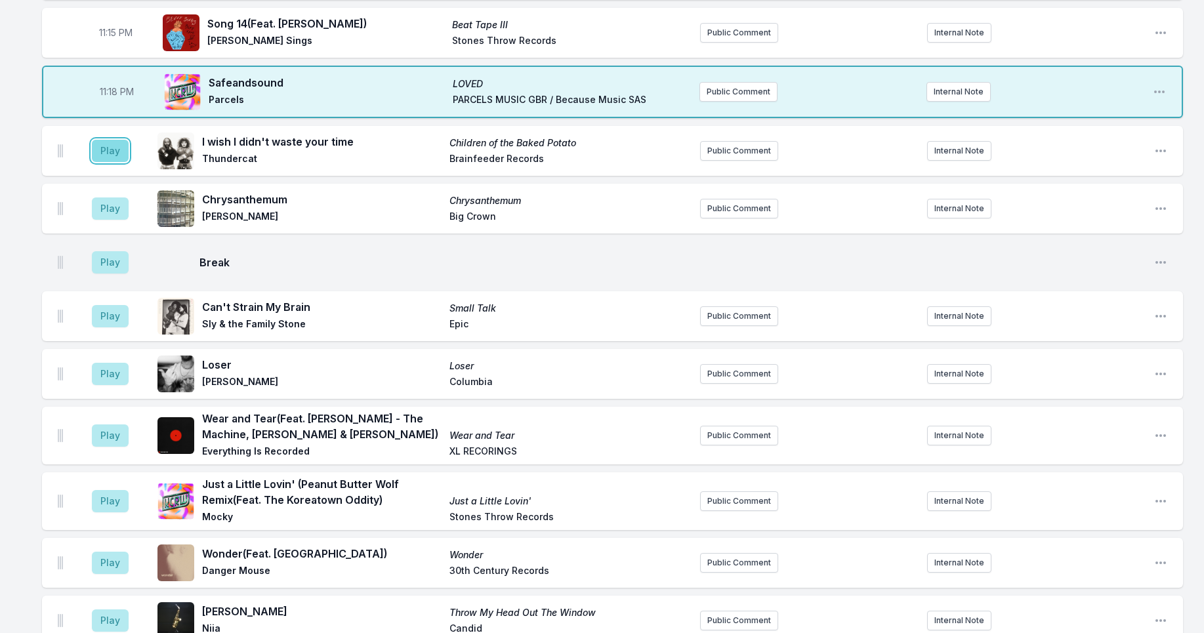
click at [102, 146] on button "Play" at bounding box center [110, 151] width 37 height 22
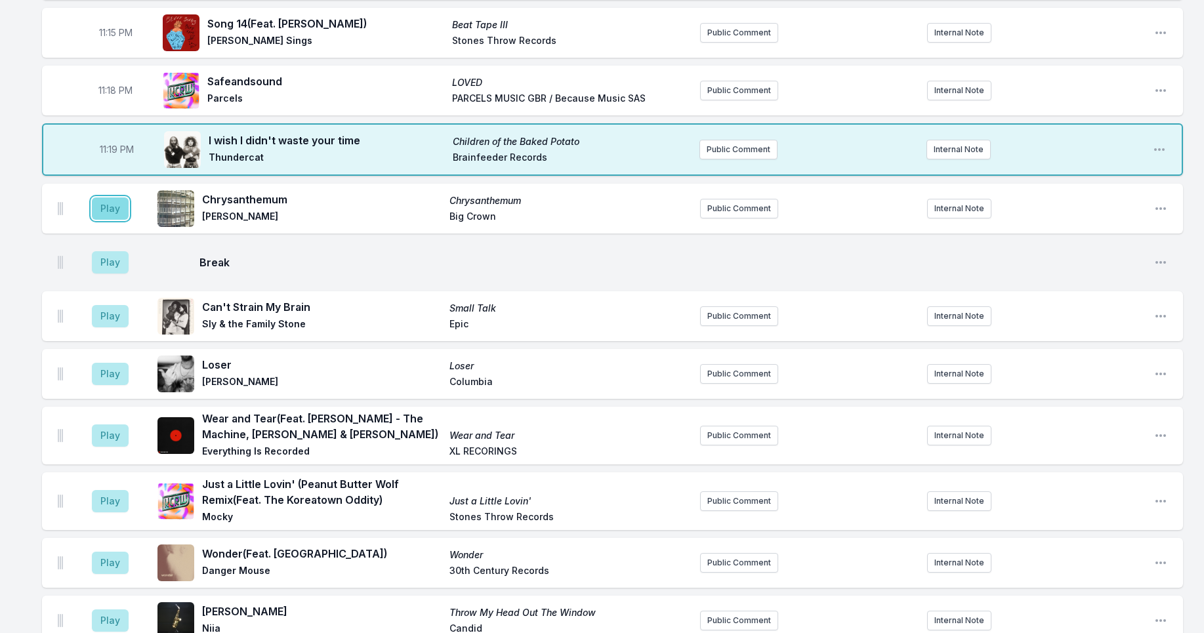
click at [110, 200] on button "Play" at bounding box center [110, 208] width 37 height 22
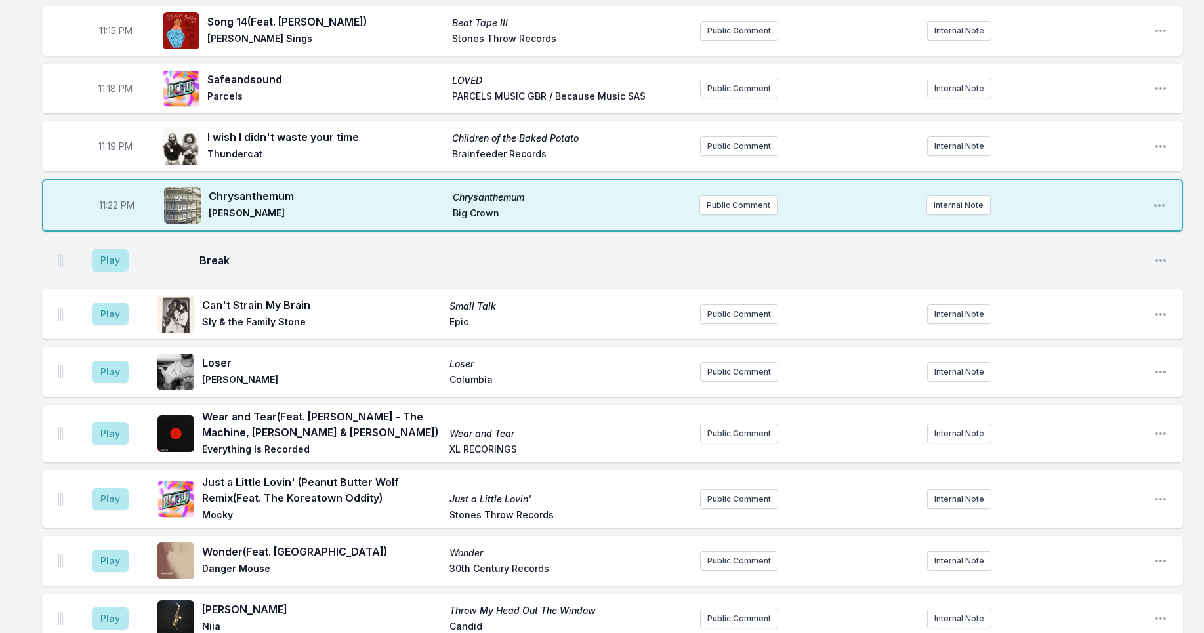
scroll to position [1433, 0]
click at [117, 262] on button "Play" at bounding box center [110, 260] width 37 height 22
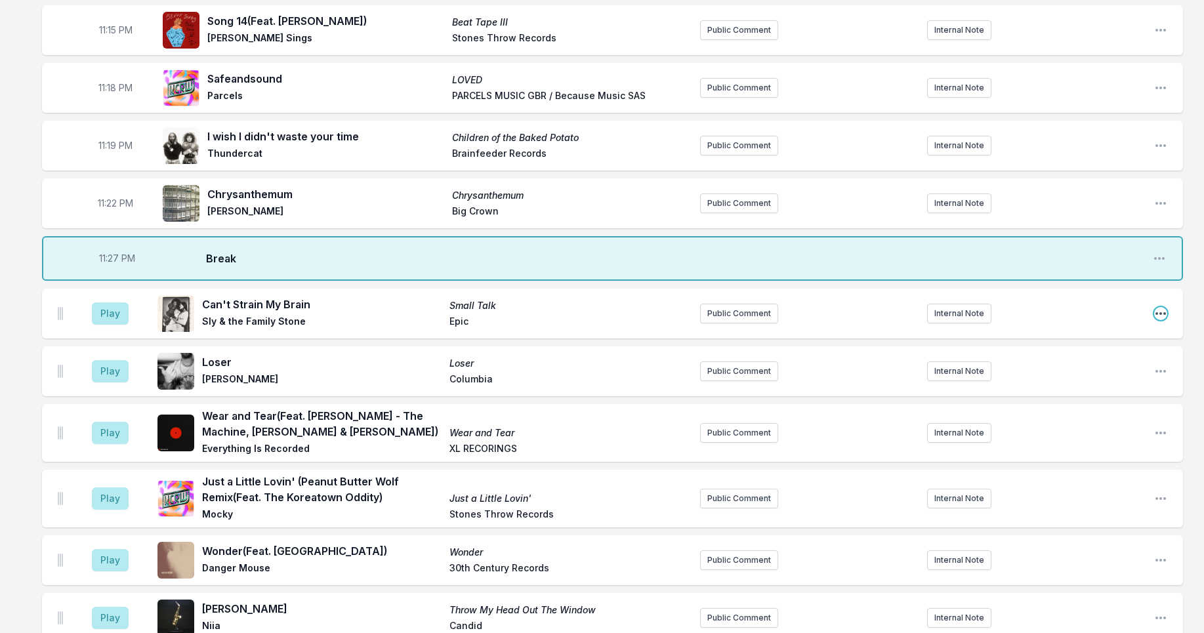
click at [1155, 310] on icon "Open playlist item options" at bounding box center [1160, 313] width 13 height 13
click at [1084, 383] on button "Delete Entry" at bounding box center [1093, 387] width 147 height 24
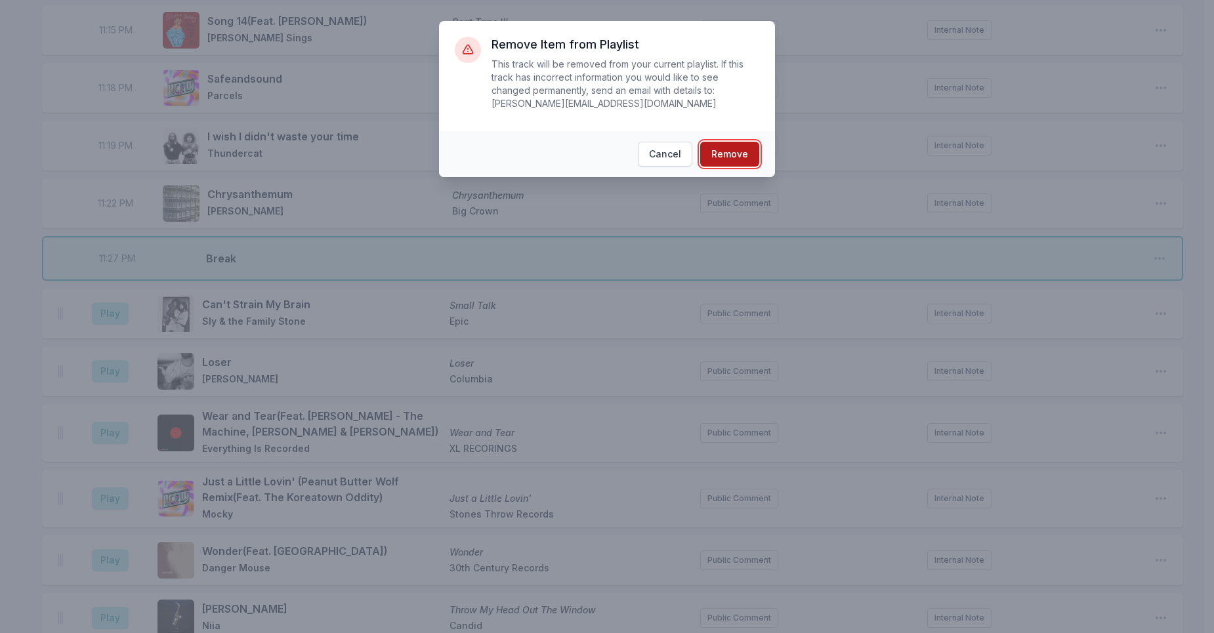
click at [742, 155] on button "Remove" at bounding box center [729, 154] width 59 height 25
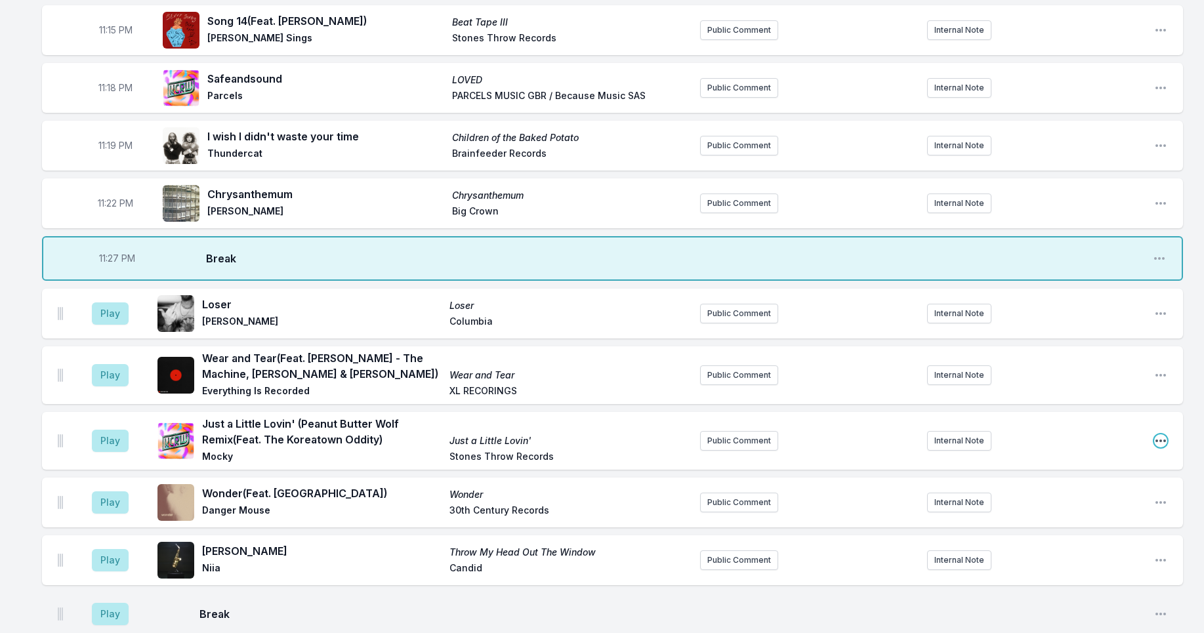
click at [1159, 439] on icon "Open playlist item options" at bounding box center [1160, 440] width 13 height 13
click at [1090, 514] on button "Delete Entry" at bounding box center [1093, 515] width 147 height 24
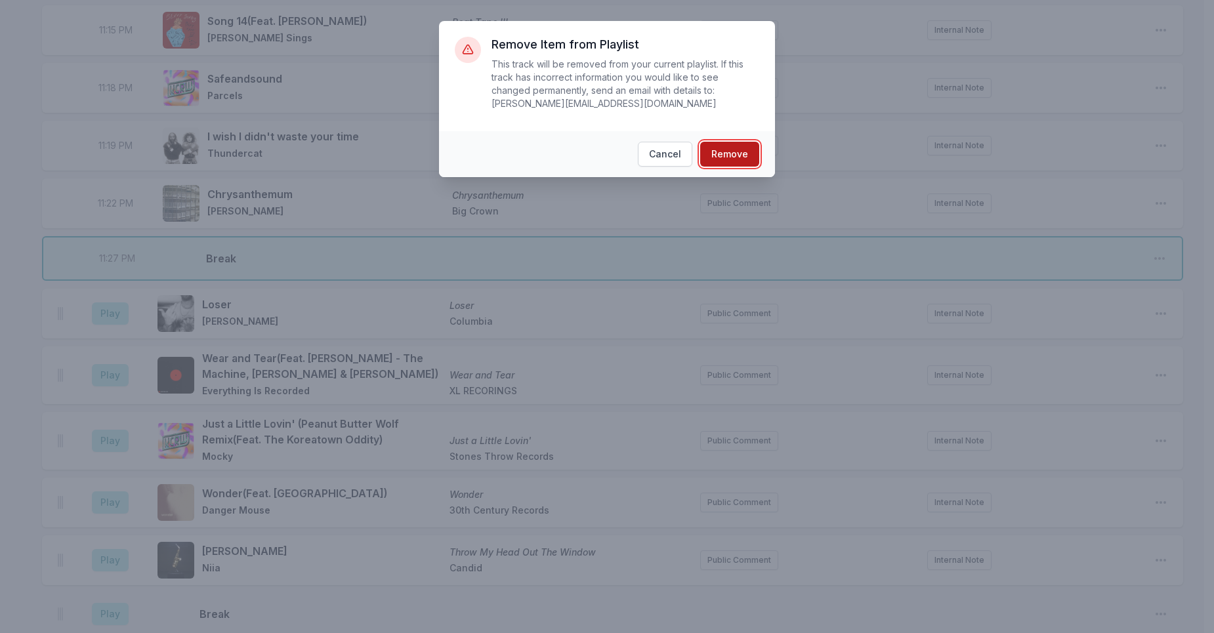
click at [741, 157] on button "Remove" at bounding box center [729, 154] width 59 height 25
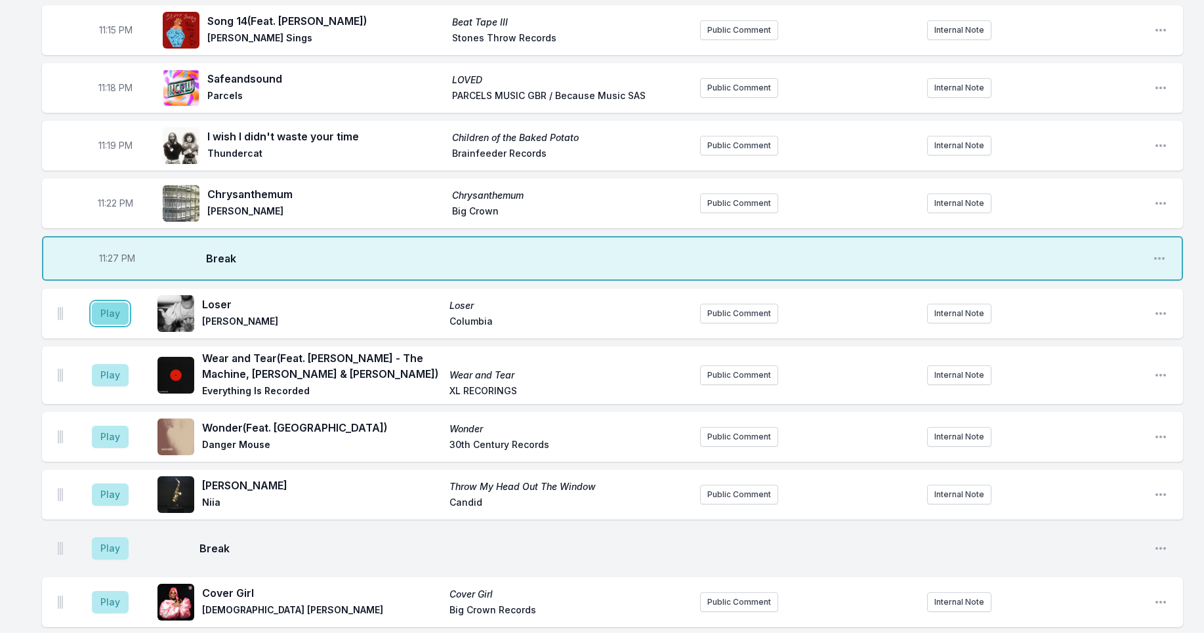
click at [105, 313] on button "Play" at bounding box center [110, 313] width 37 height 22
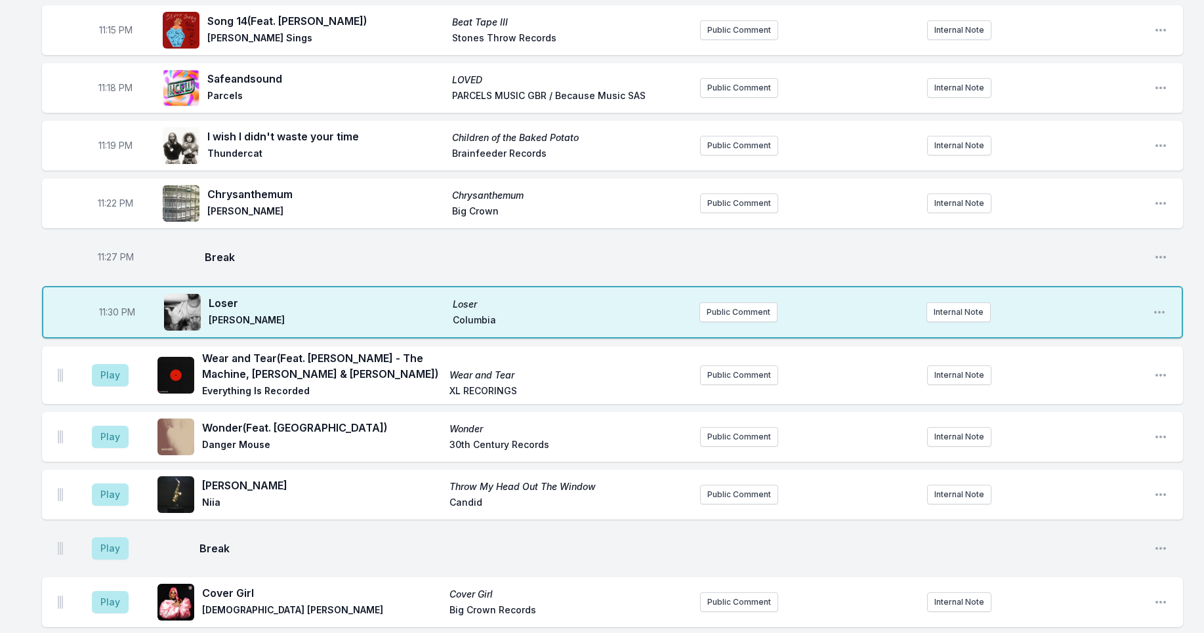
click at [114, 313] on span "11:30 PM" at bounding box center [117, 312] width 36 height 13
click at [108, 314] on input "23:30" at bounding box center [116, 312] width 73 height 25
type input "23:28"
click at [3, 220] on div "10:00 PM Black Box Is It Now? Automatic Stones Throw Public Comment Internal No…" at bounding box center [602, 61] width 1204 height 2731
click at [112, 377] on button "Play" at bounding box center [110, 375] width 37 height 22
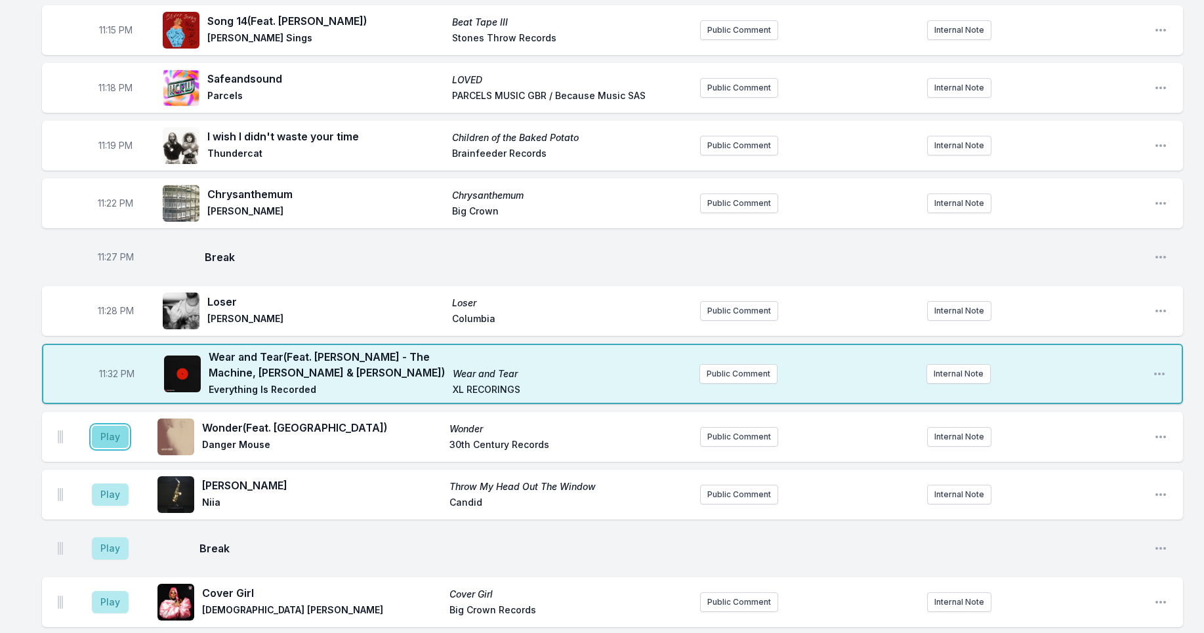
click at [108, 438] on button "Play" at bounding box center [110, 437] width 37 height 22
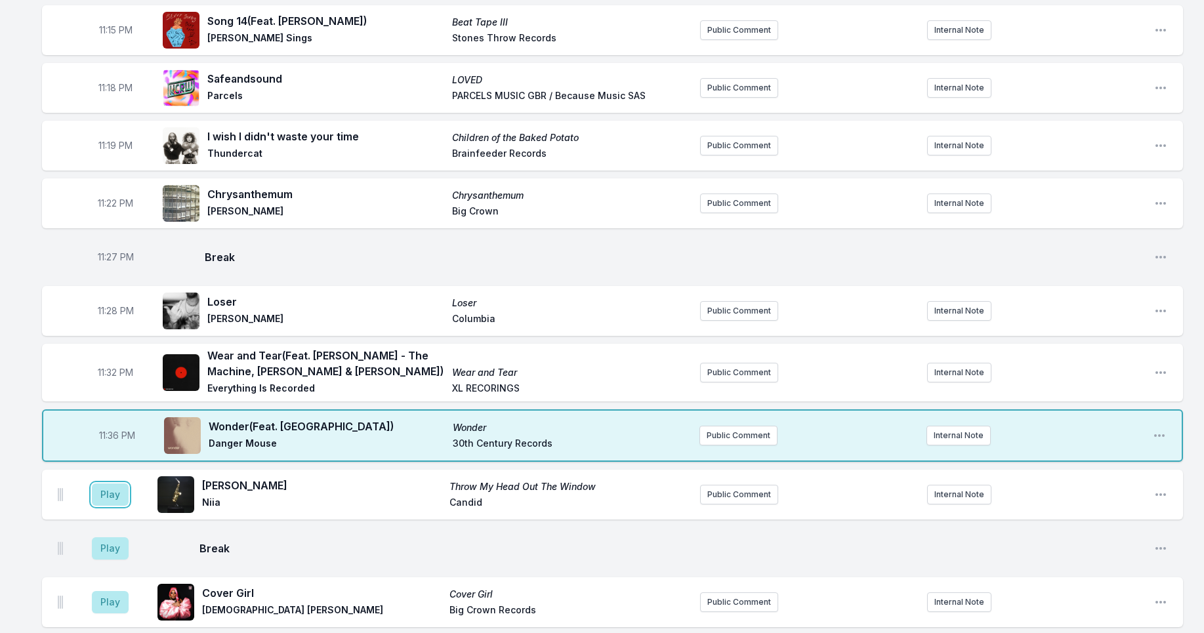
drag, startPoint x: 117, startPoint y: 497, endPoint x: 92, endPoint y: 484, distance: 29.1
click at [117, 497] on button "Play" at bounding box center [110, 495] width 37 height 22
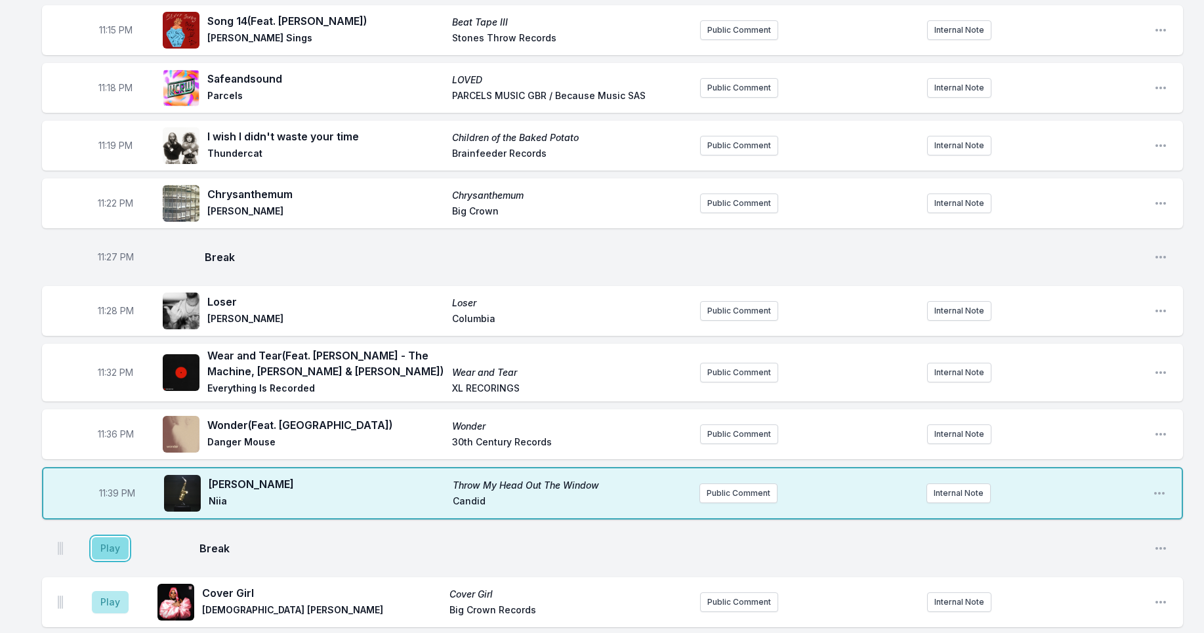
click at [115, 552] on button "Play" at bounding box center [110, 548] width 37 height 22
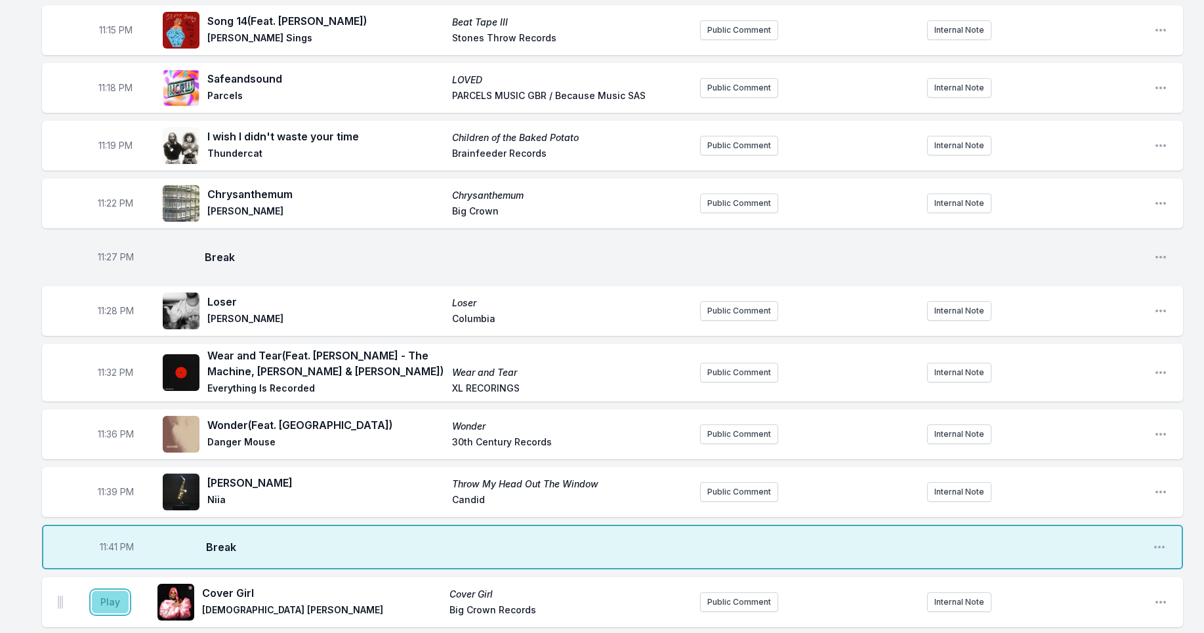
click at [114, 608] on button "Play" at bounding box center [110, 602] width 37 height 22
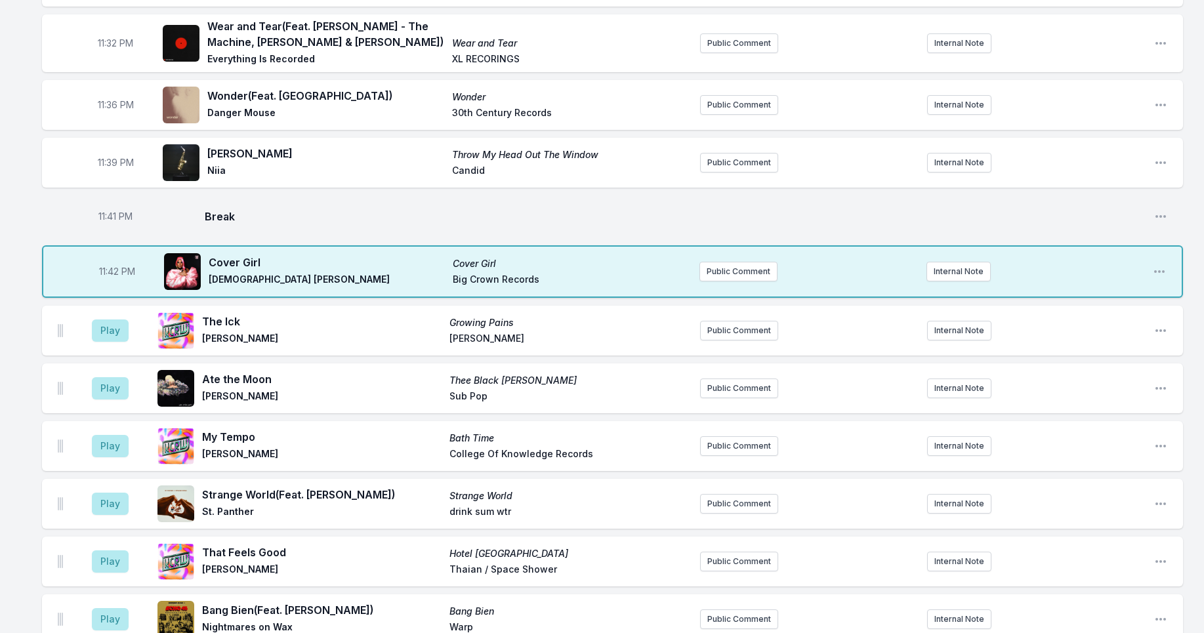
scroll to position [1771, 0]
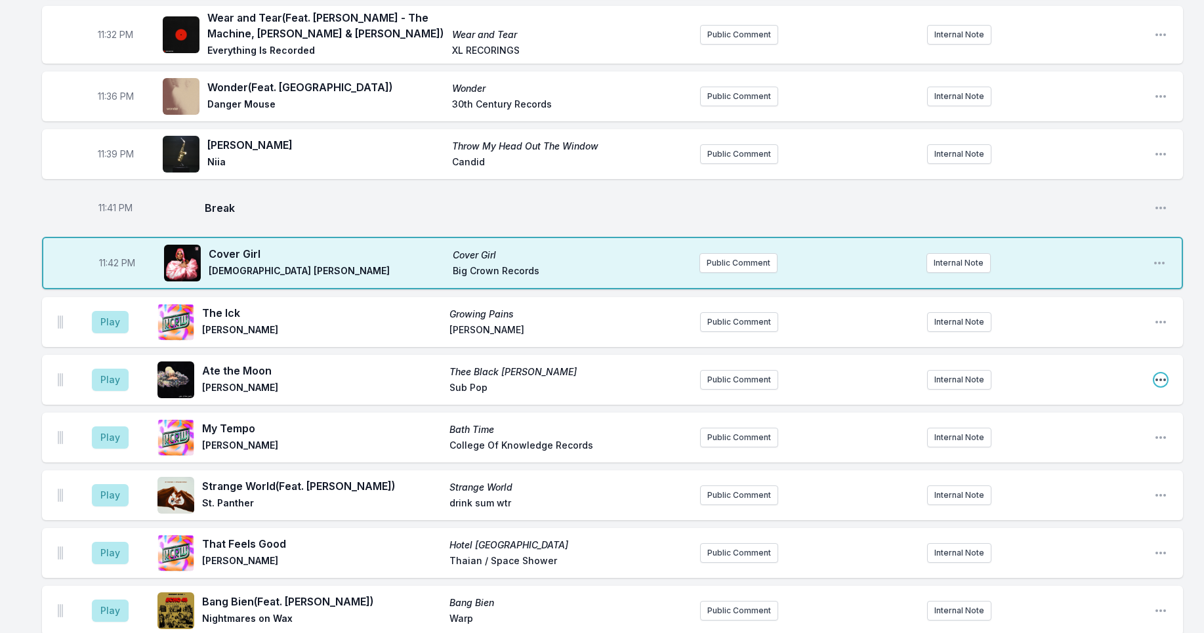
click at [1161, 381] on icon "Open playlist item options" at bounding box center [1160, 380] width 10 height 3
click at [1071, 460] on button "Delete Entry" at bounding box center [1093, 454] width 147 height 24
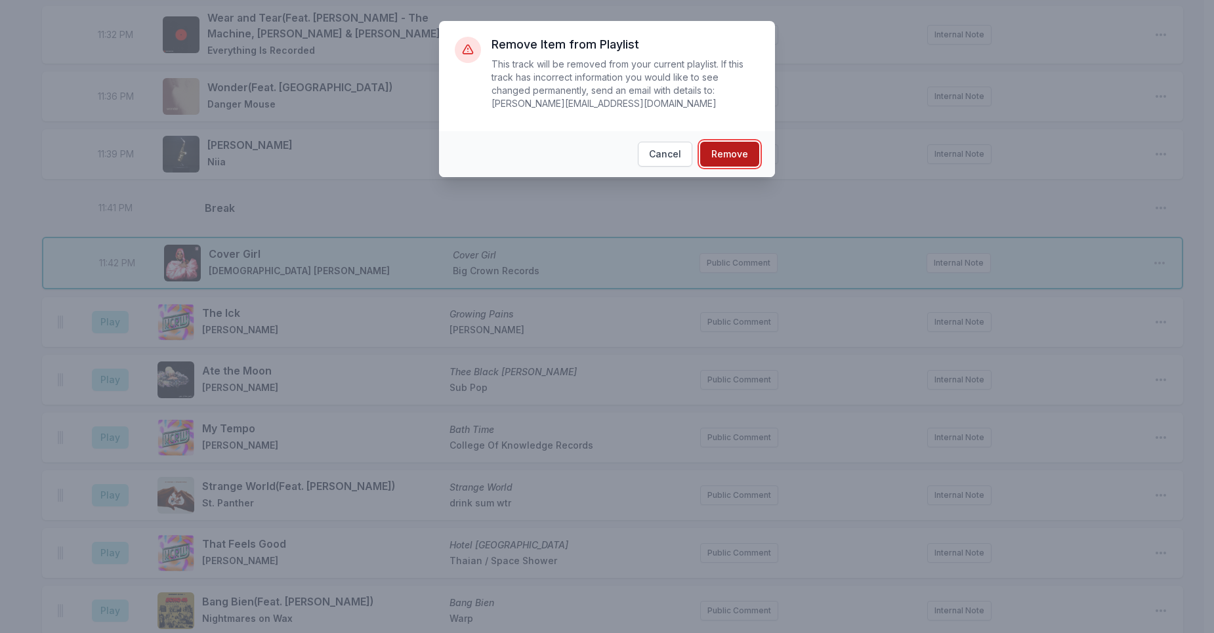
click at [741, 152] on button "Remove" at bounding box center [729, 154] width 59 height 25
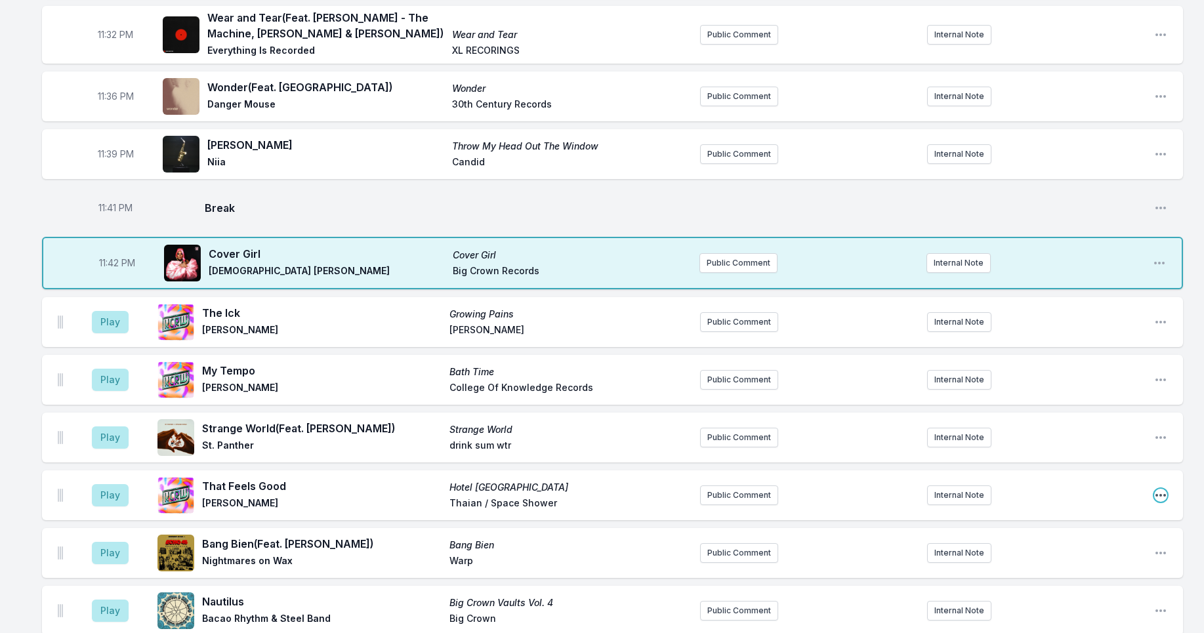
click at [1161, 498] on icon "Open playlist item options" at bounding box center [1160, 495] width 13 height 13
click at [1103, 571] on button "Delete Entry" at bounding box center [1093, 569] width 147 height 24
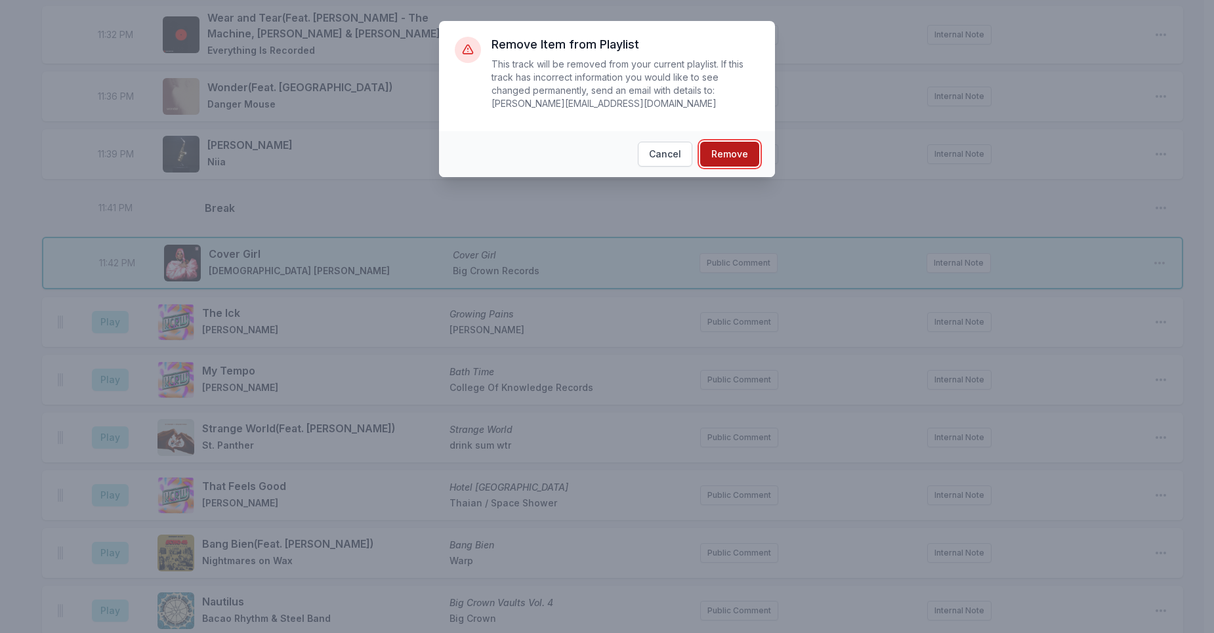
click at [726, 158] on button "Remove" at bounding box center [729, 154] width 59 height 25
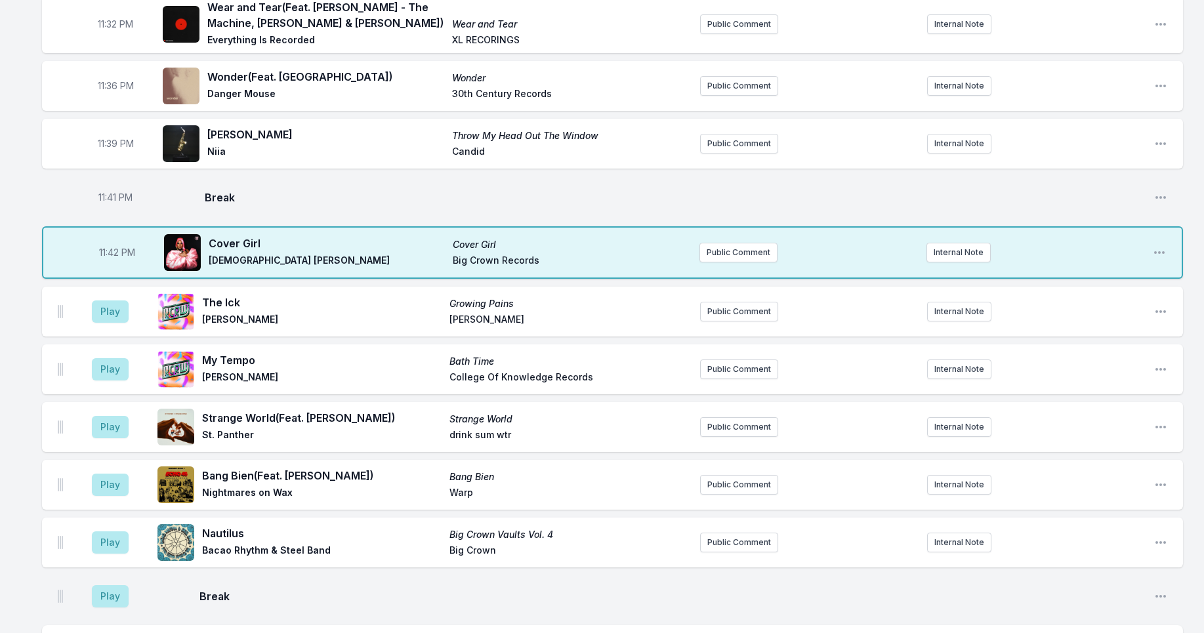
scroll to position [1792, 0]
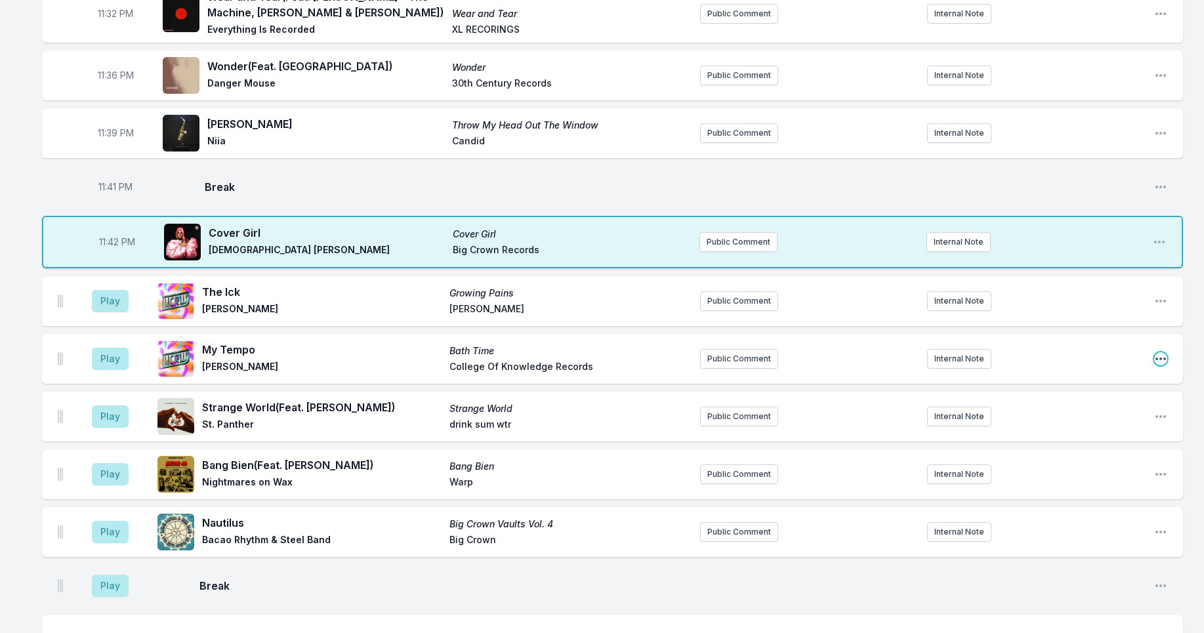
click at [1159, 358] on icon "Open playlist item options" at bounding box center [1160, 359] width 10 height 3
click at [1095, 432] on button "Delete Entry" at bounding box center [1093, 433] width 147 height 24
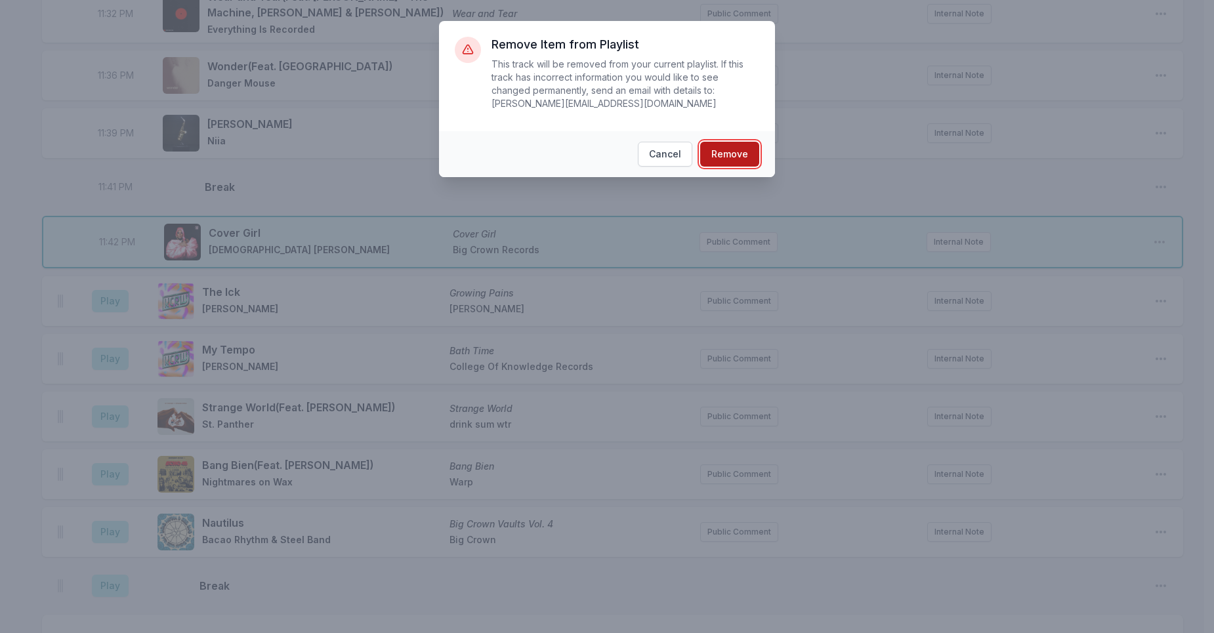
click at [748, 157] on button "Remove" at bounding box center [729, 154] width 59 height 25
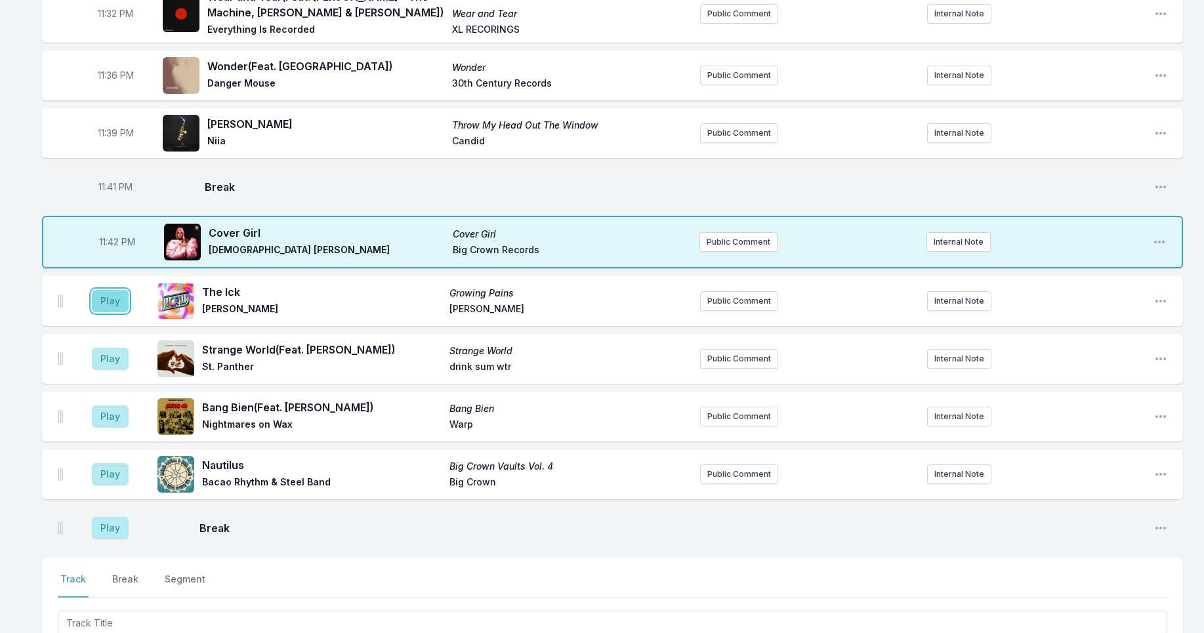
click at [108, 305] on button "Play" at bounding box center [110, 301] width 37 height 22
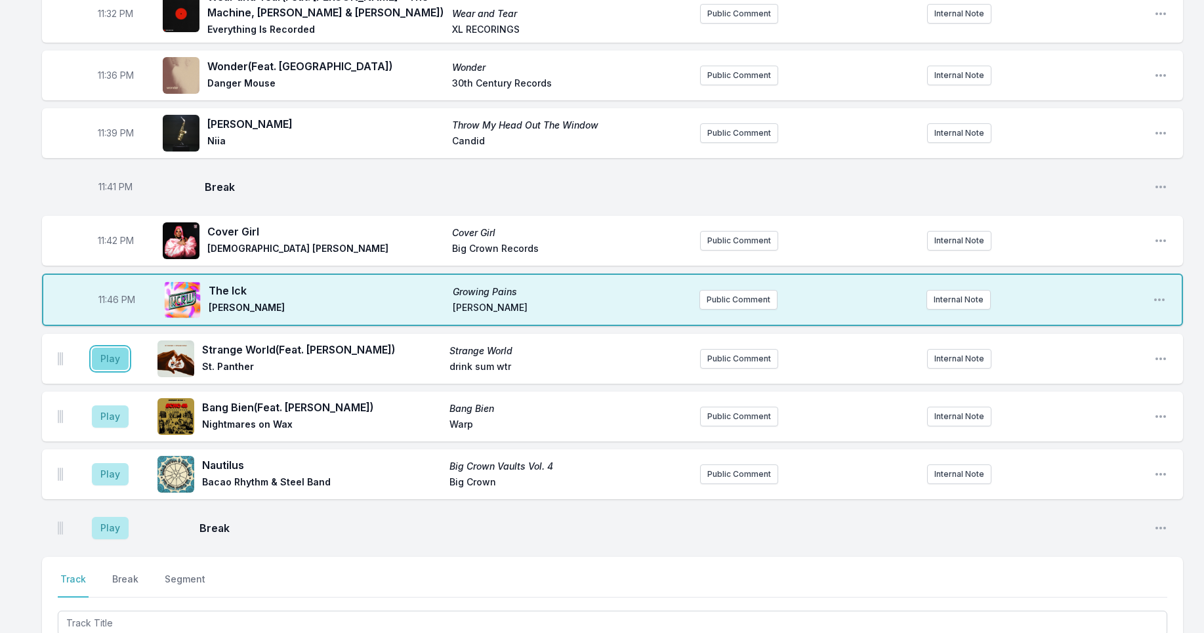
click at [110, 365] on button "Play" at bounding box center [110, 359] width 37 height 22
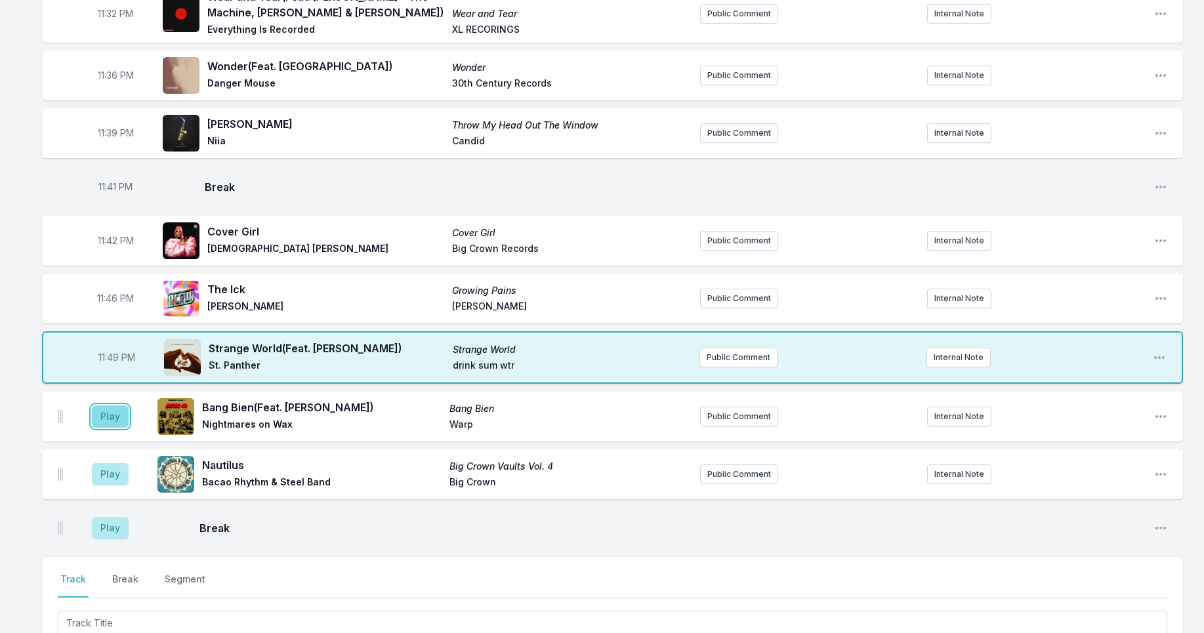
click at [108, 413] on button "Play" at bounding box center [110, 416] width 37 height 22
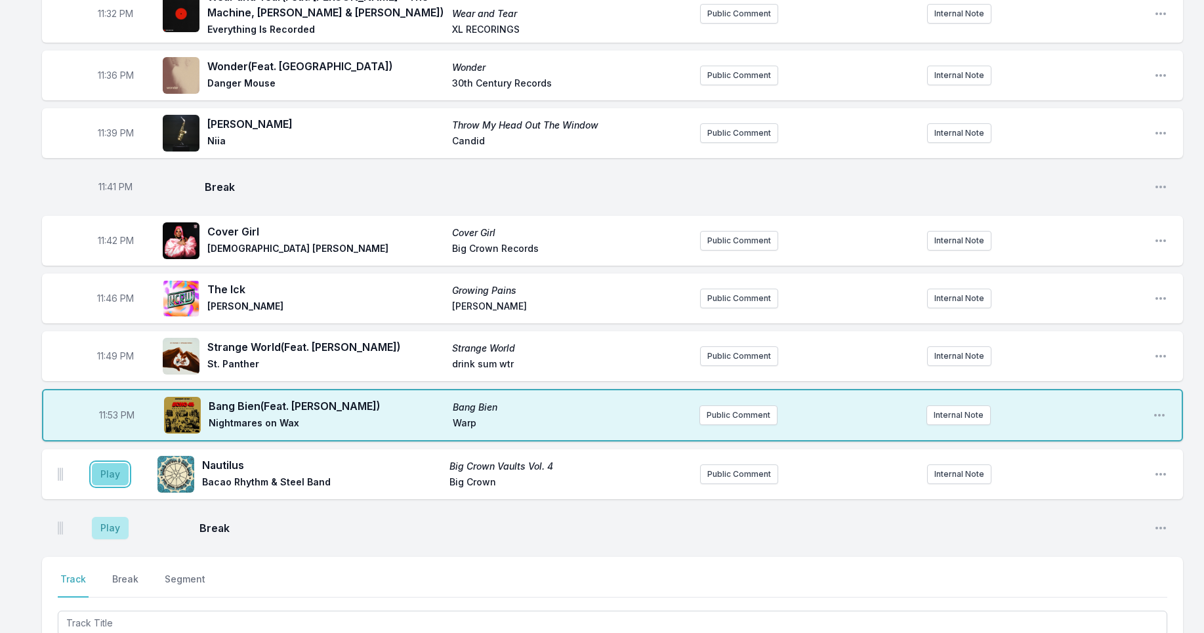
click at [100, 469] on button "Play" at bounding box center [110, 474] width 37 height 22
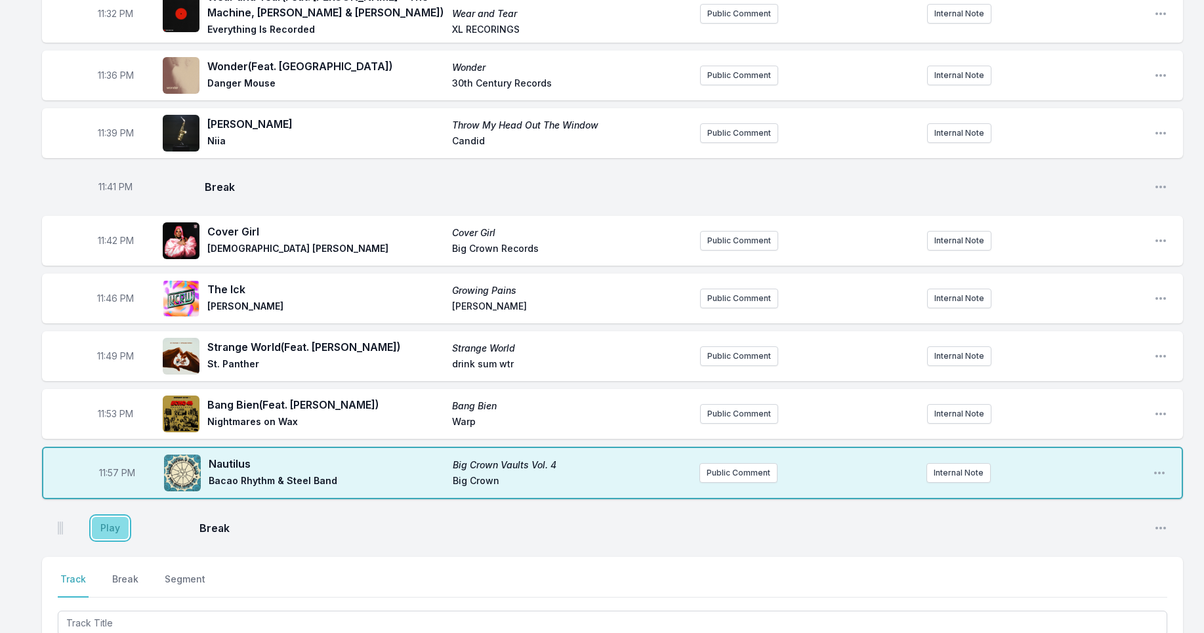
click at [109, 529] on button "Play" at bounding box center [110, 528] width 37 height 22
